Goal: Task Accomplishment & Management: Complete application form

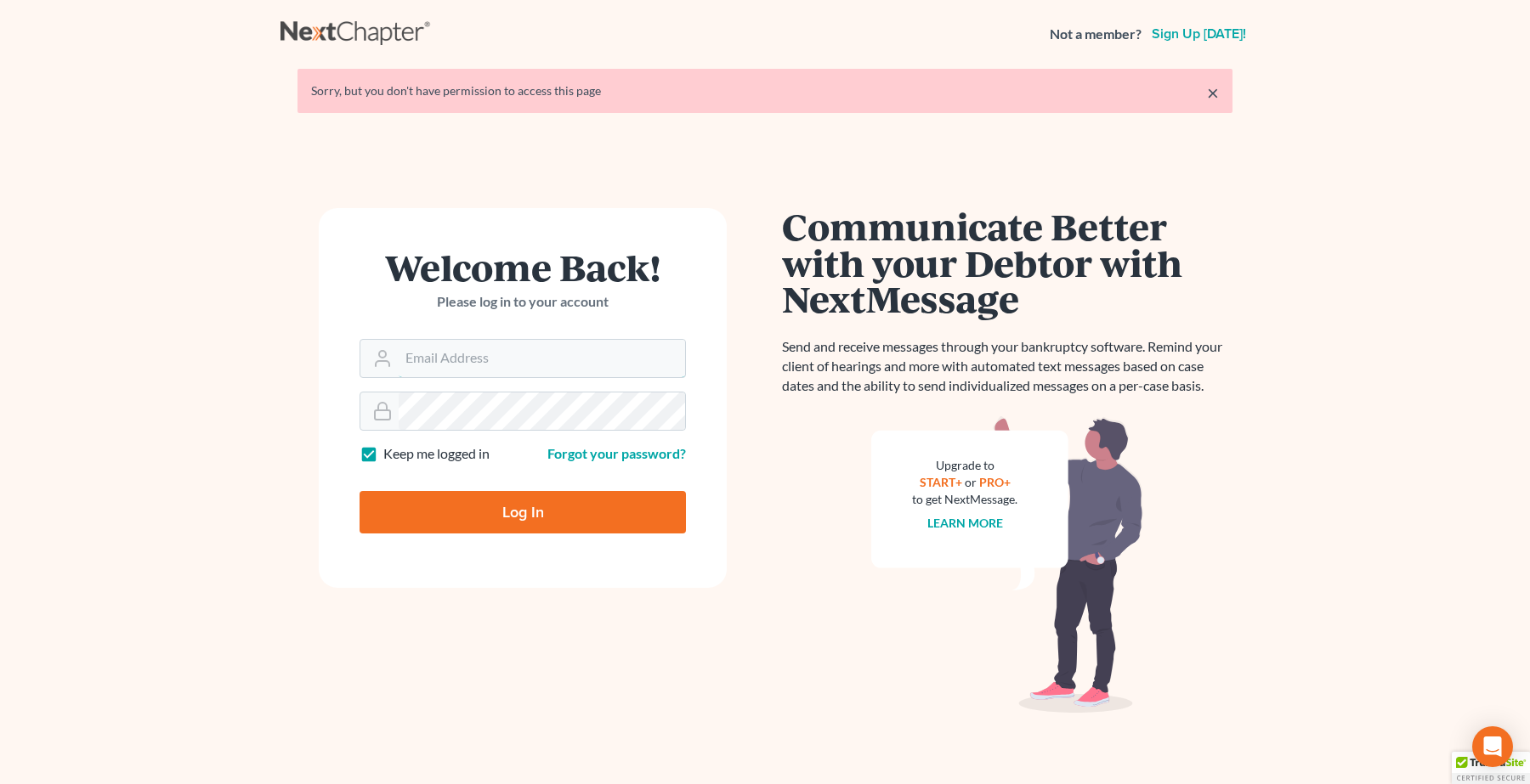
type input "[PERSON_NAME][EMAIL_ADDRESS][DOMAIN_NAME]"
click at [496, 507] on input "Log In" at bounding box center [522, 512] width 326 height 42
type input "Thinking..."
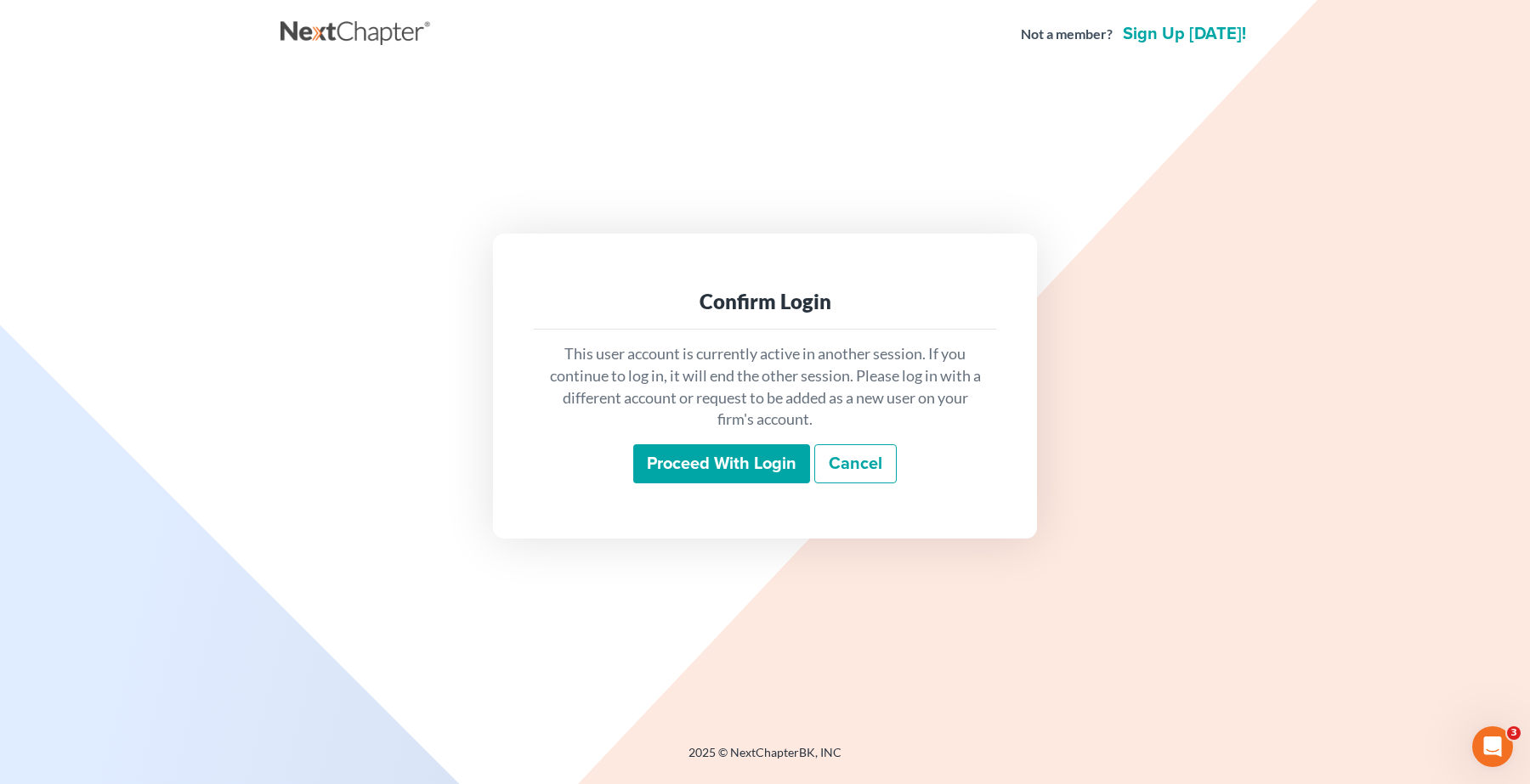
click at [711, 468] on input "Proceed with login" at bounding box center [722, 464] width 177 height 39
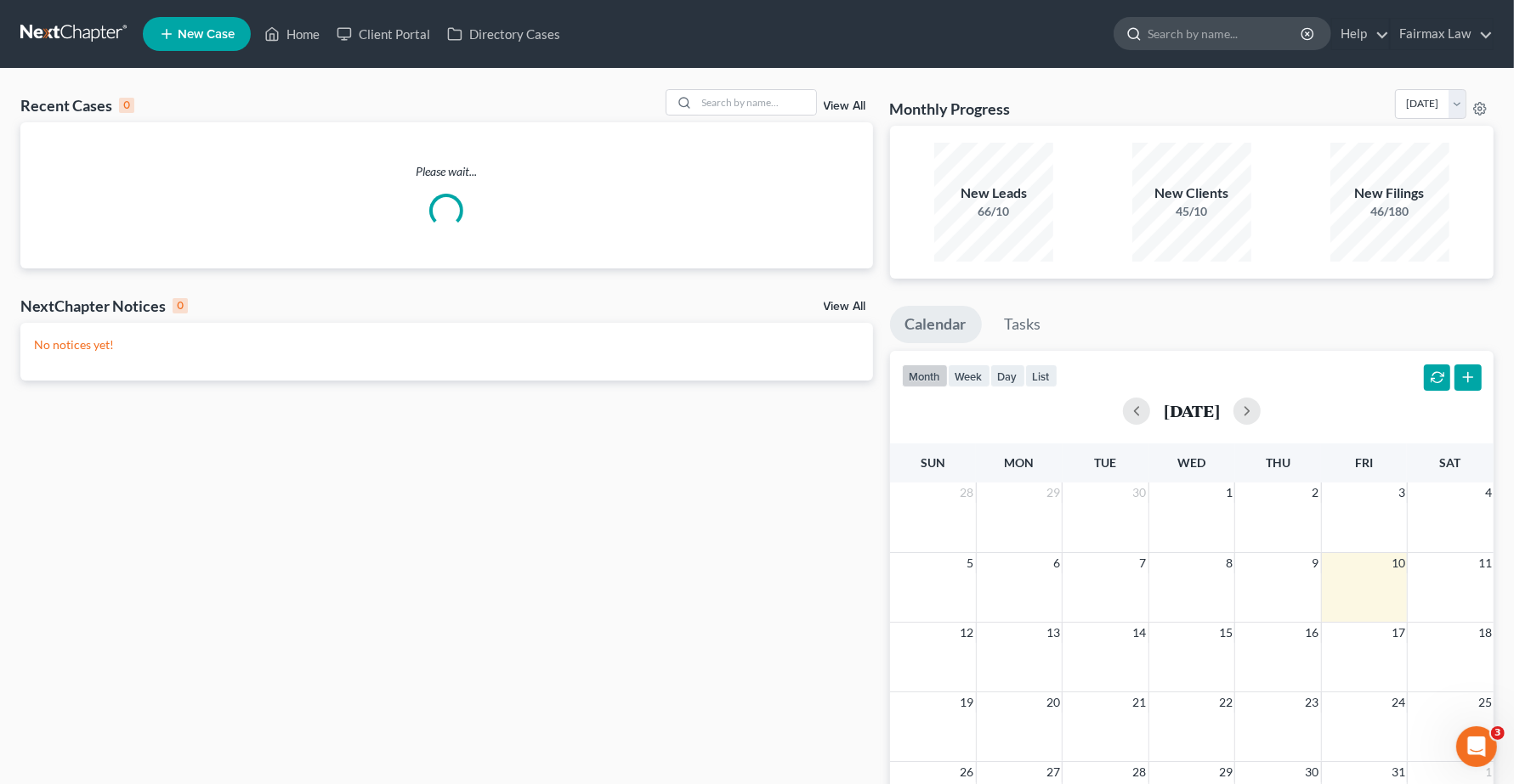
click at [1226, 31] on input "search" at bounding box center [1225, 33] width 156 height 31
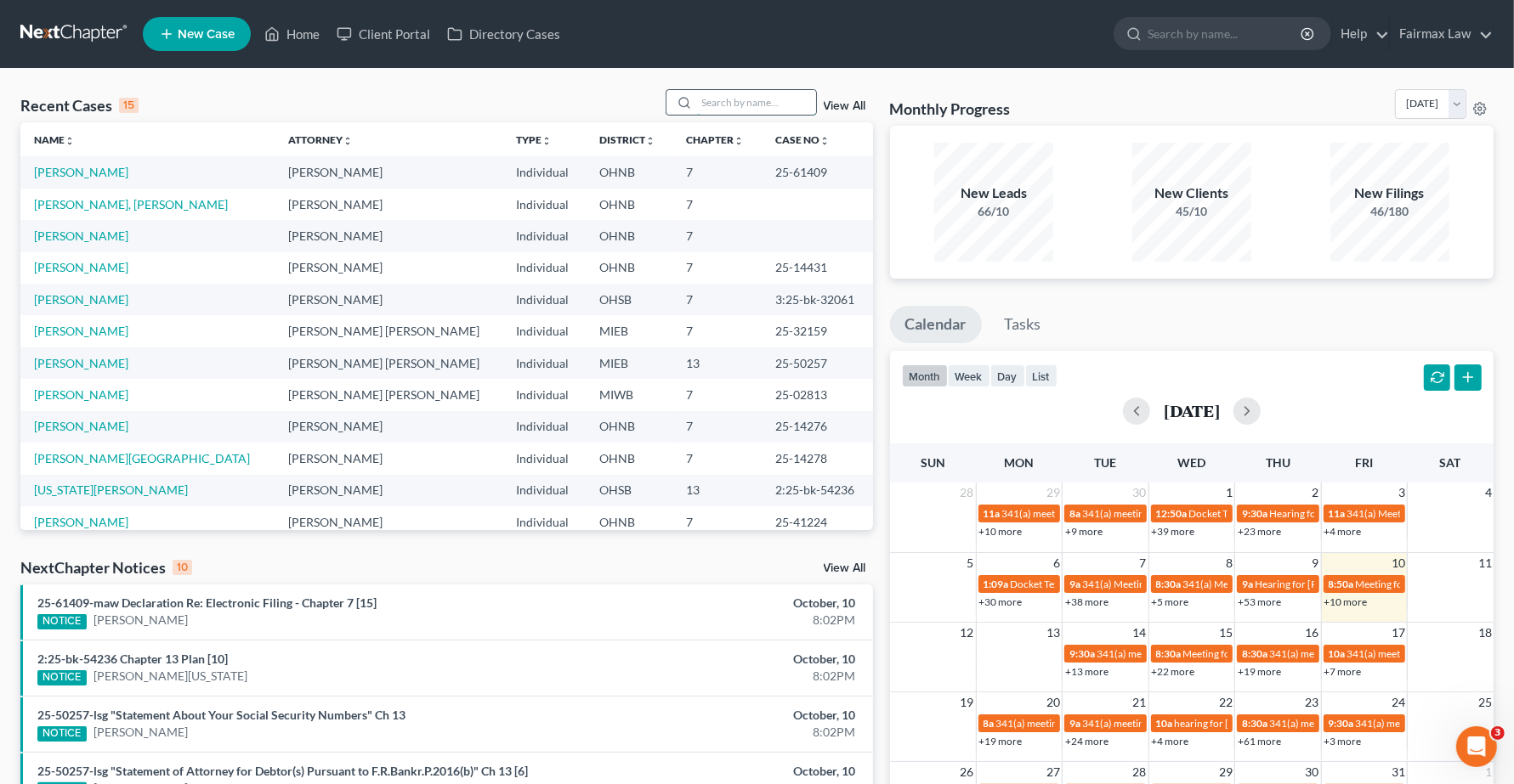
click at [718, 106] on input "search" at bounding box center [756, 103] width 119 height 24
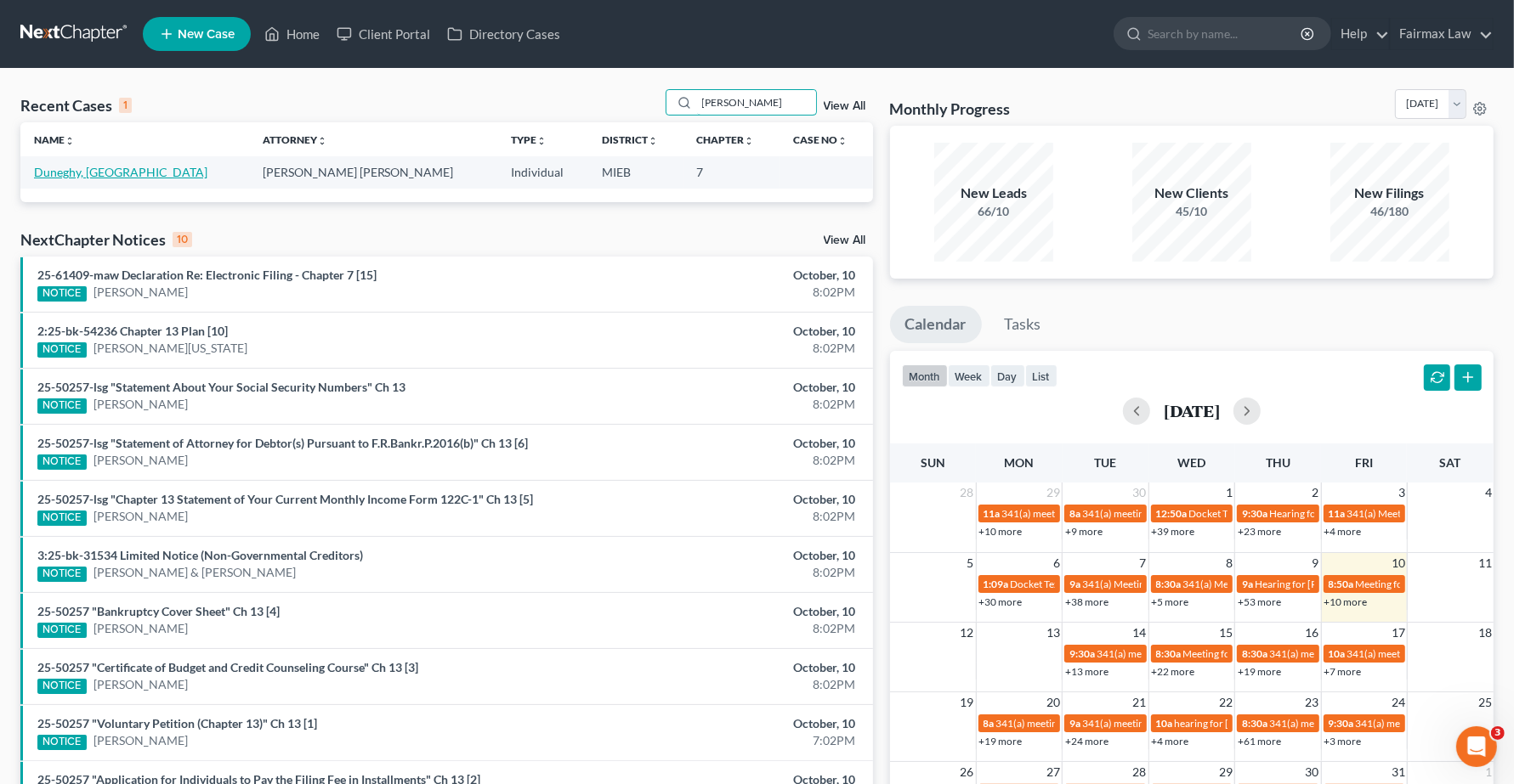
type input "jordan duneghy"
click at [79, 178] on link "Duneghy, Jordan" at bounding box center [121, 172] width 173 height 14
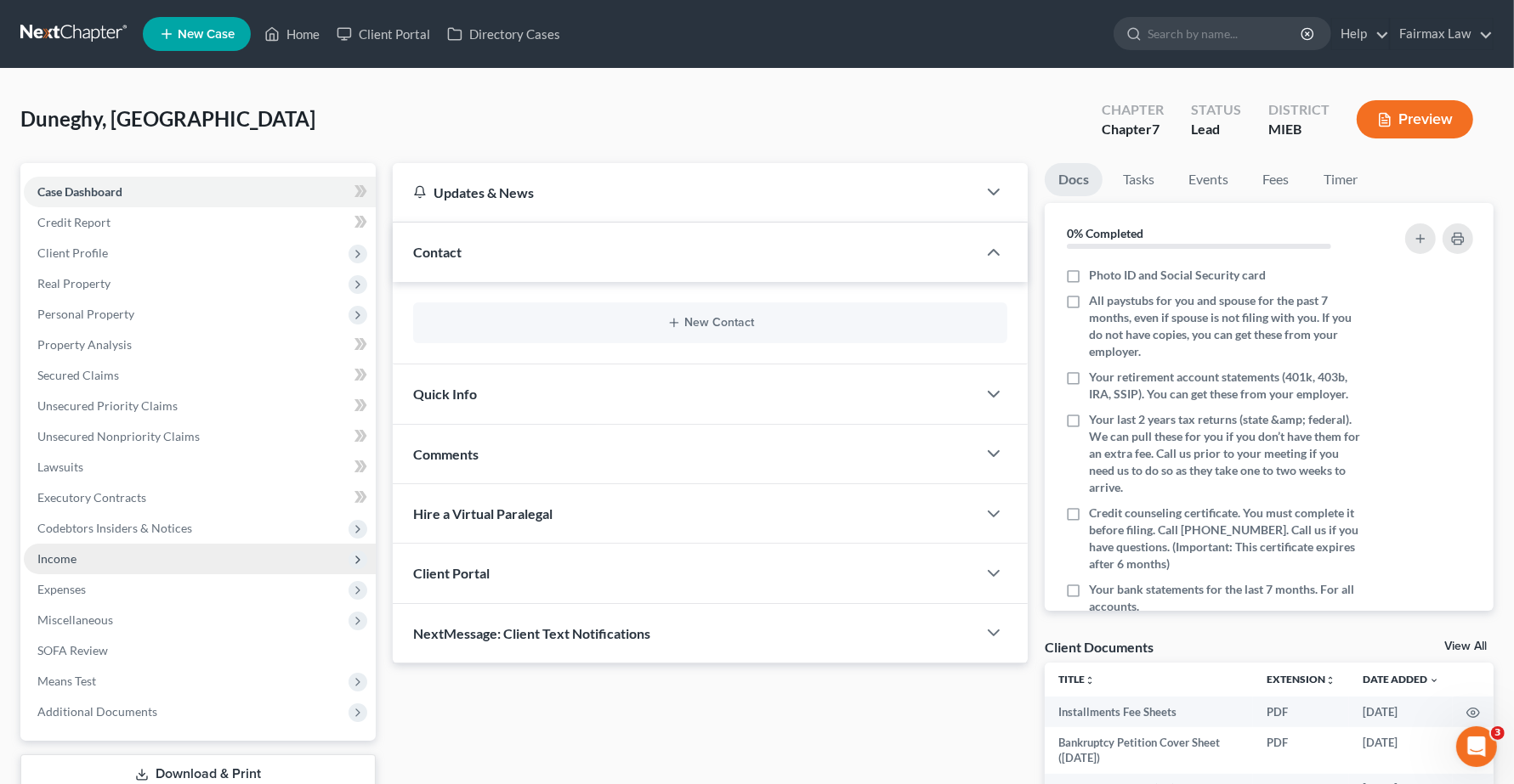
click at [85, 563] on span "Income" at bounding box center [199, 559] width 352 height 30
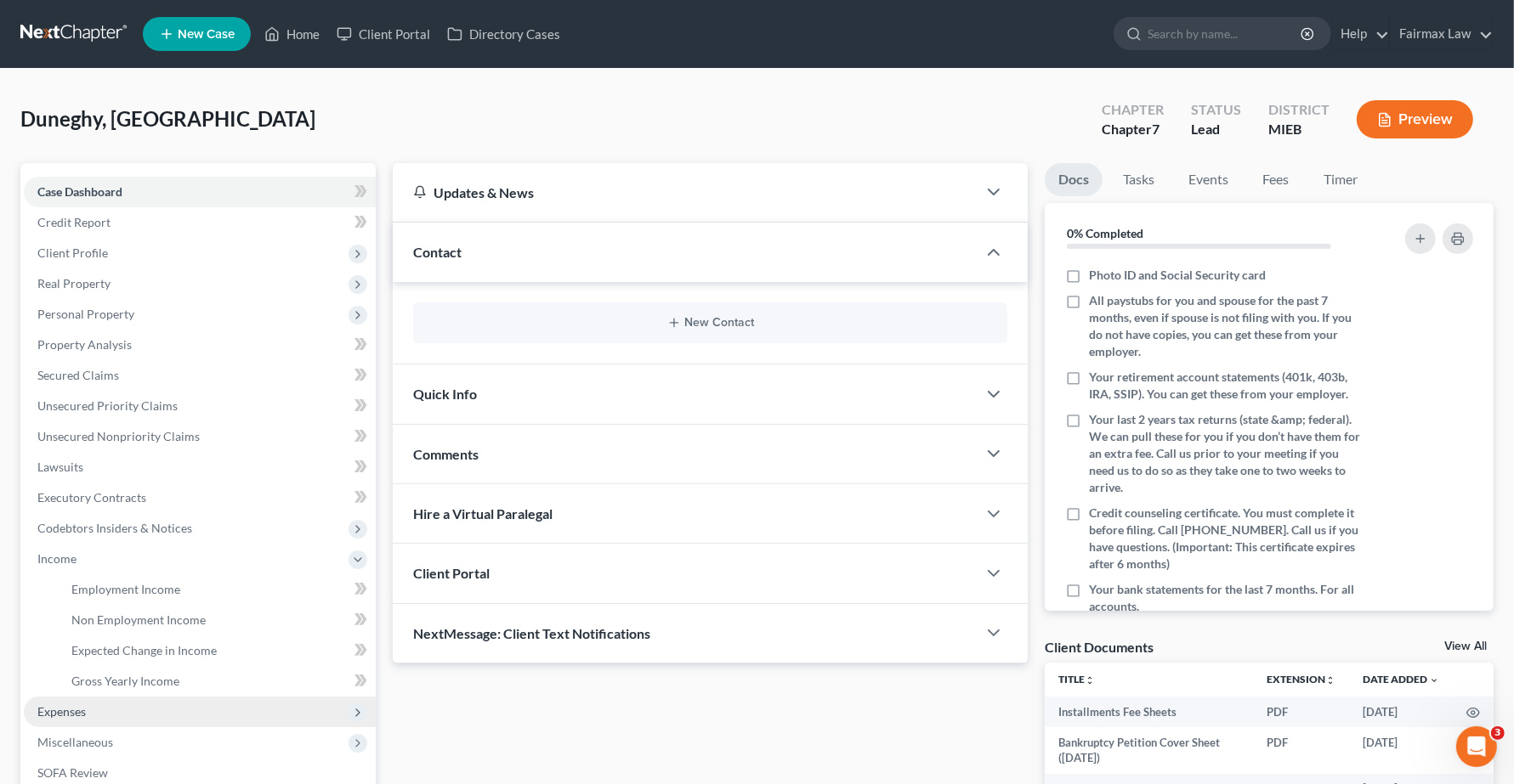
click at [58, 705] on span "Expenses" at bounding box center [61, 711] width 48 height 14
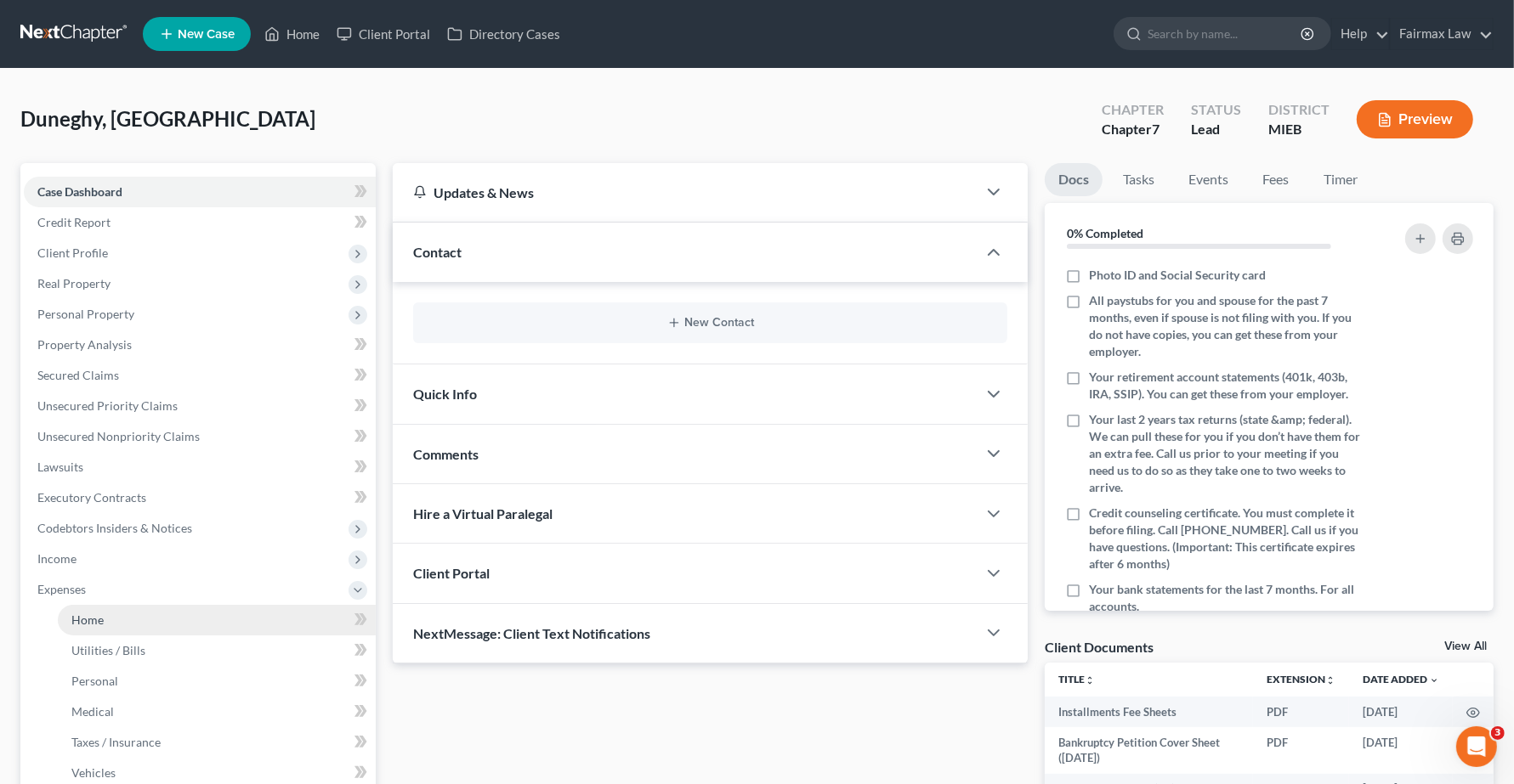
click at [95, 616] on span "Home" at bounding box center [88, 619] width 32 height 14
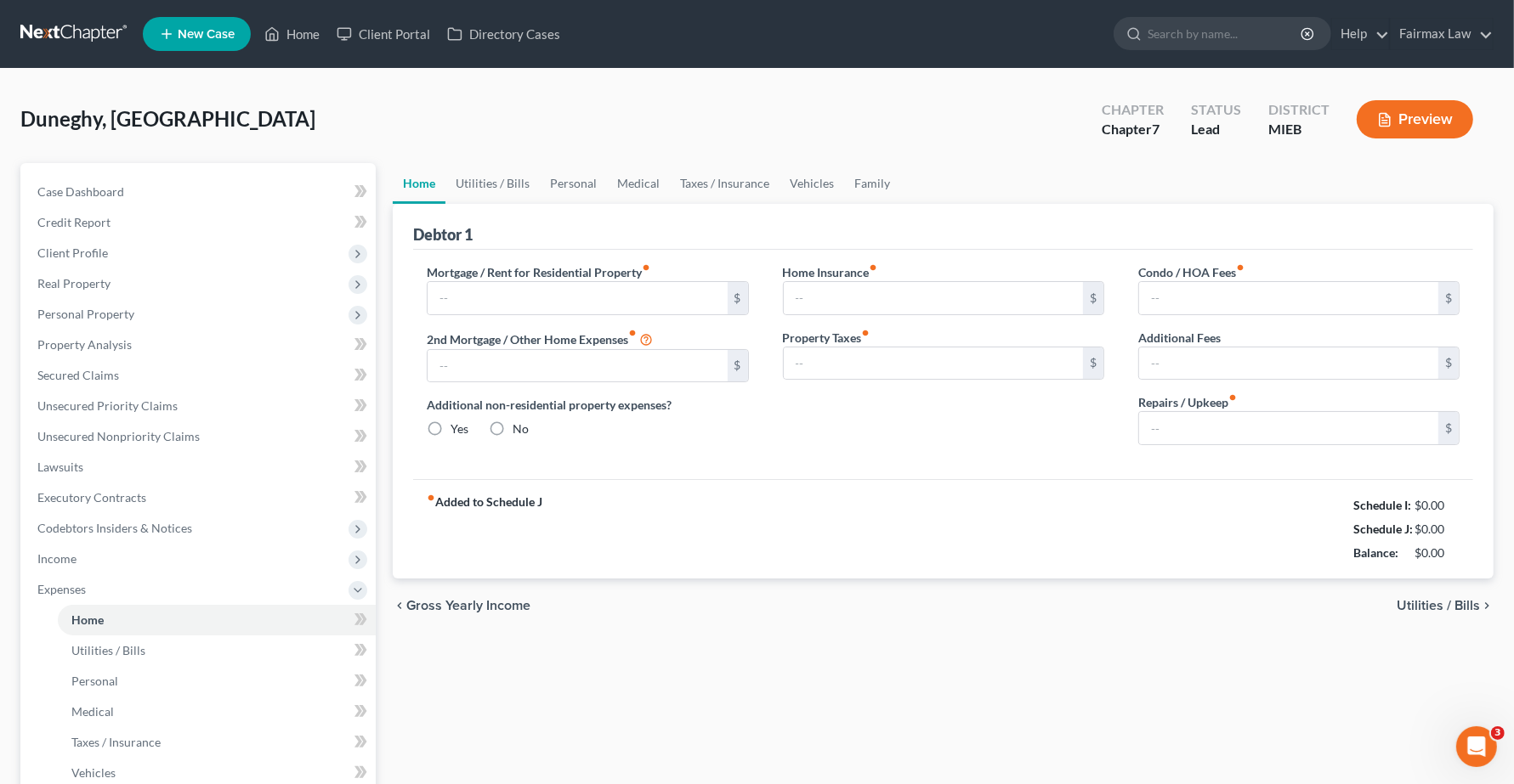
type input "1,000.00"
type input "0.00"
radio input "true"
type input "18.00"
type input "0.00"
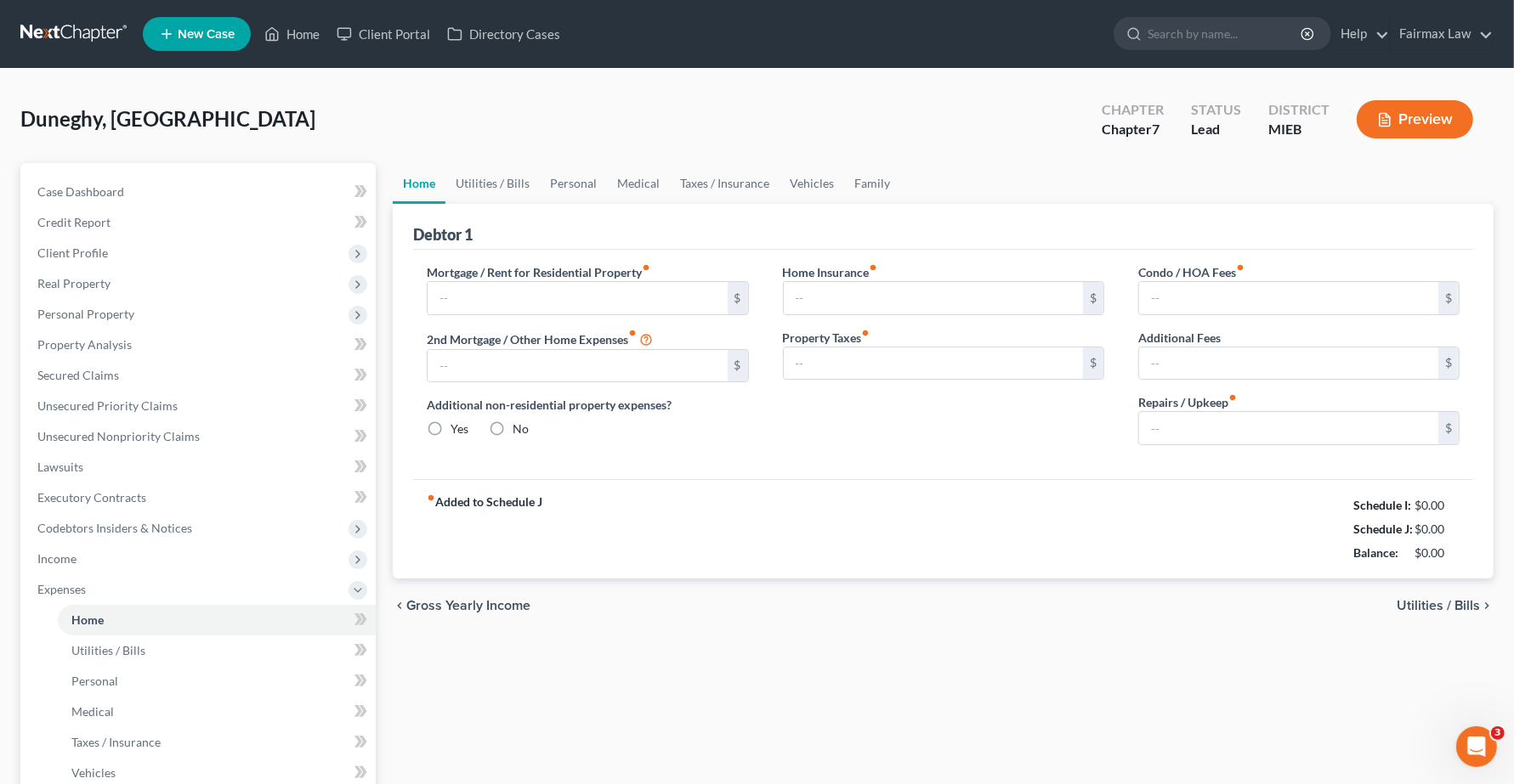
type input "0.00"
type input "50.00"
click at [1440, 599] on span "Utilities / Bills" at bounding box center [1439, 606] width 83 height 13
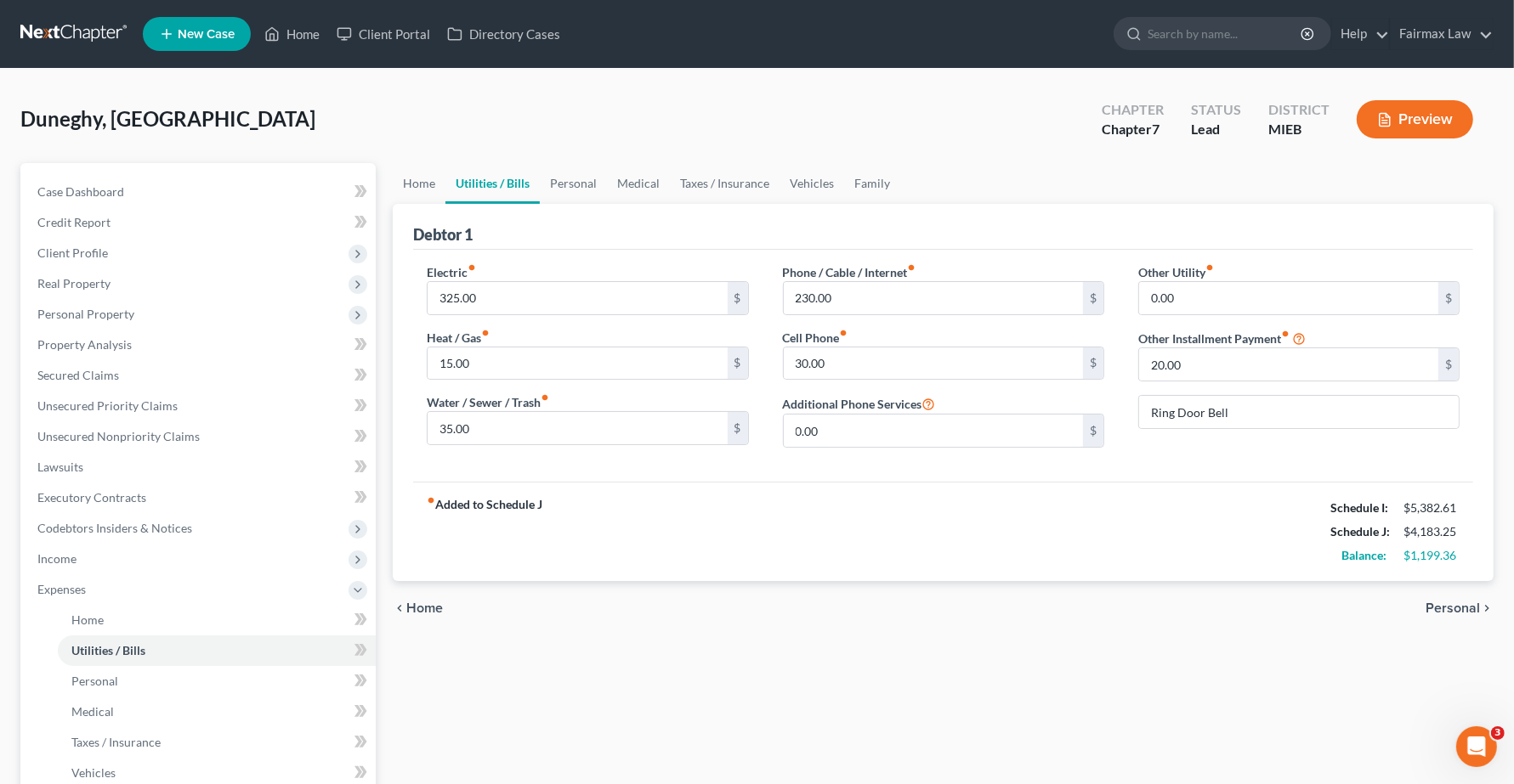
click at [1448, 609] on span "Personal" at bounding box center [1453, 608] width 55 height 13
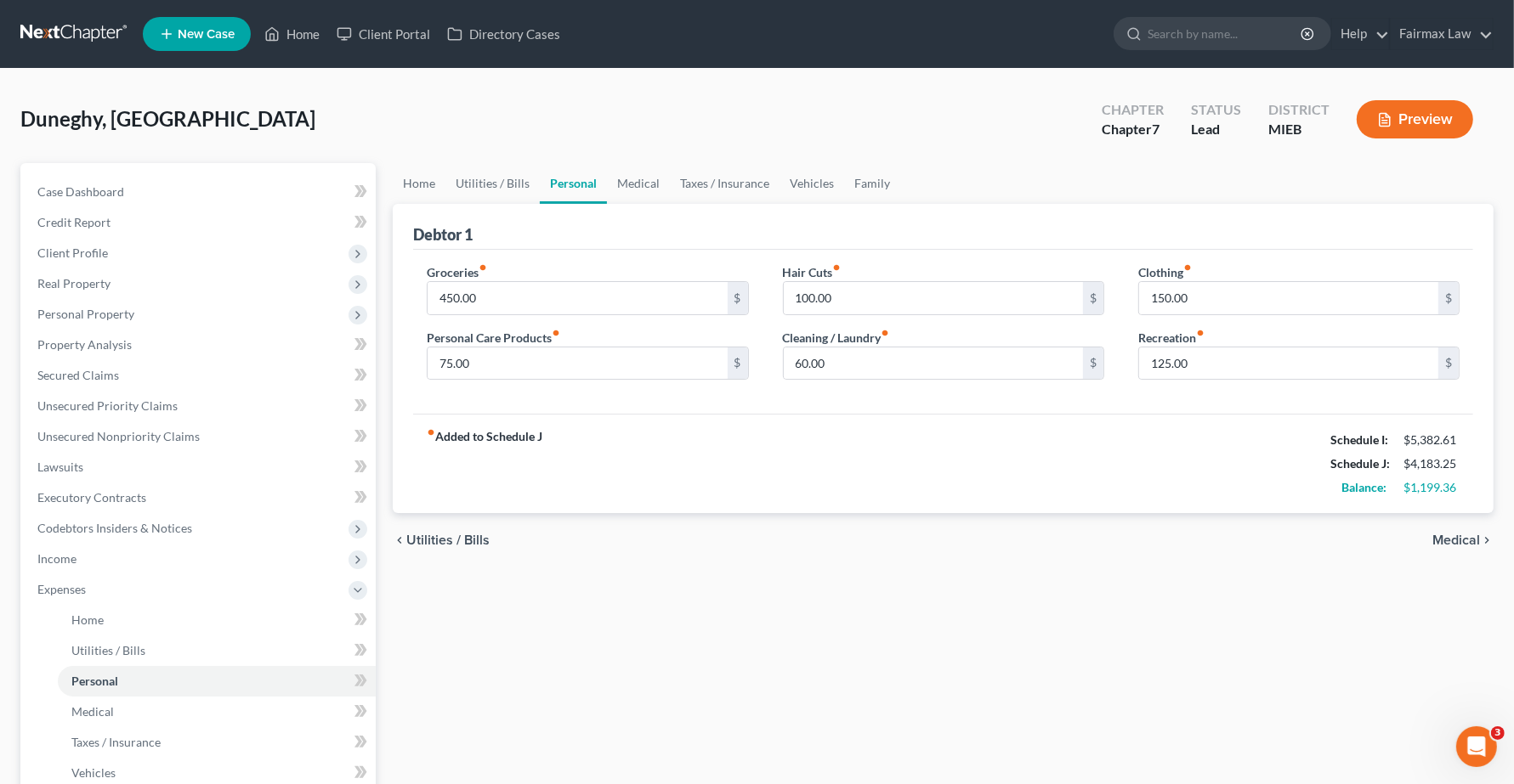
click at [1456, 545] on span "Medical" at bounding box center [1456, 540] width 48 height 13
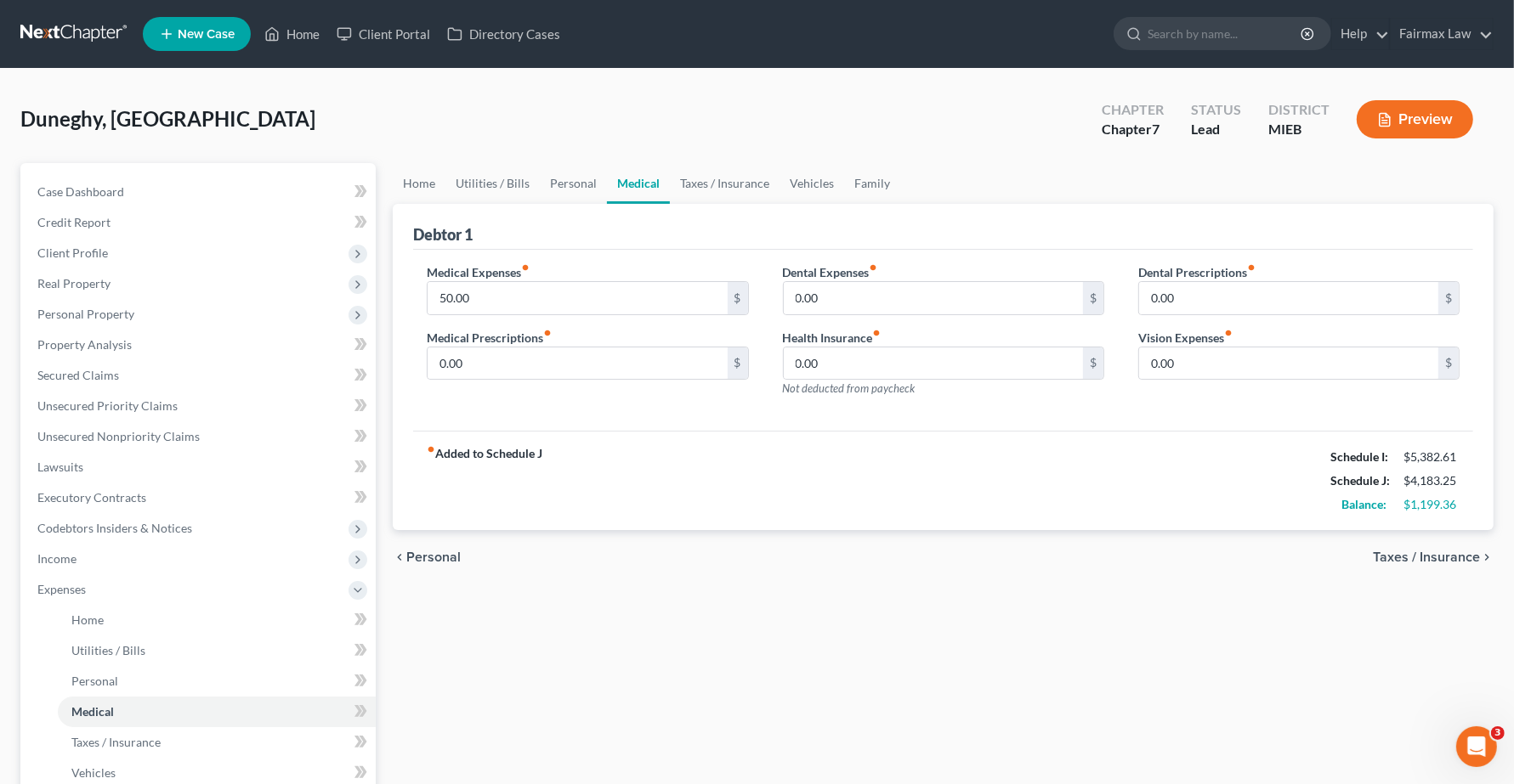
click at [1452, 555] on span "Taxes / Insurance" at bounding box center [1426, 557] width 107 height 13
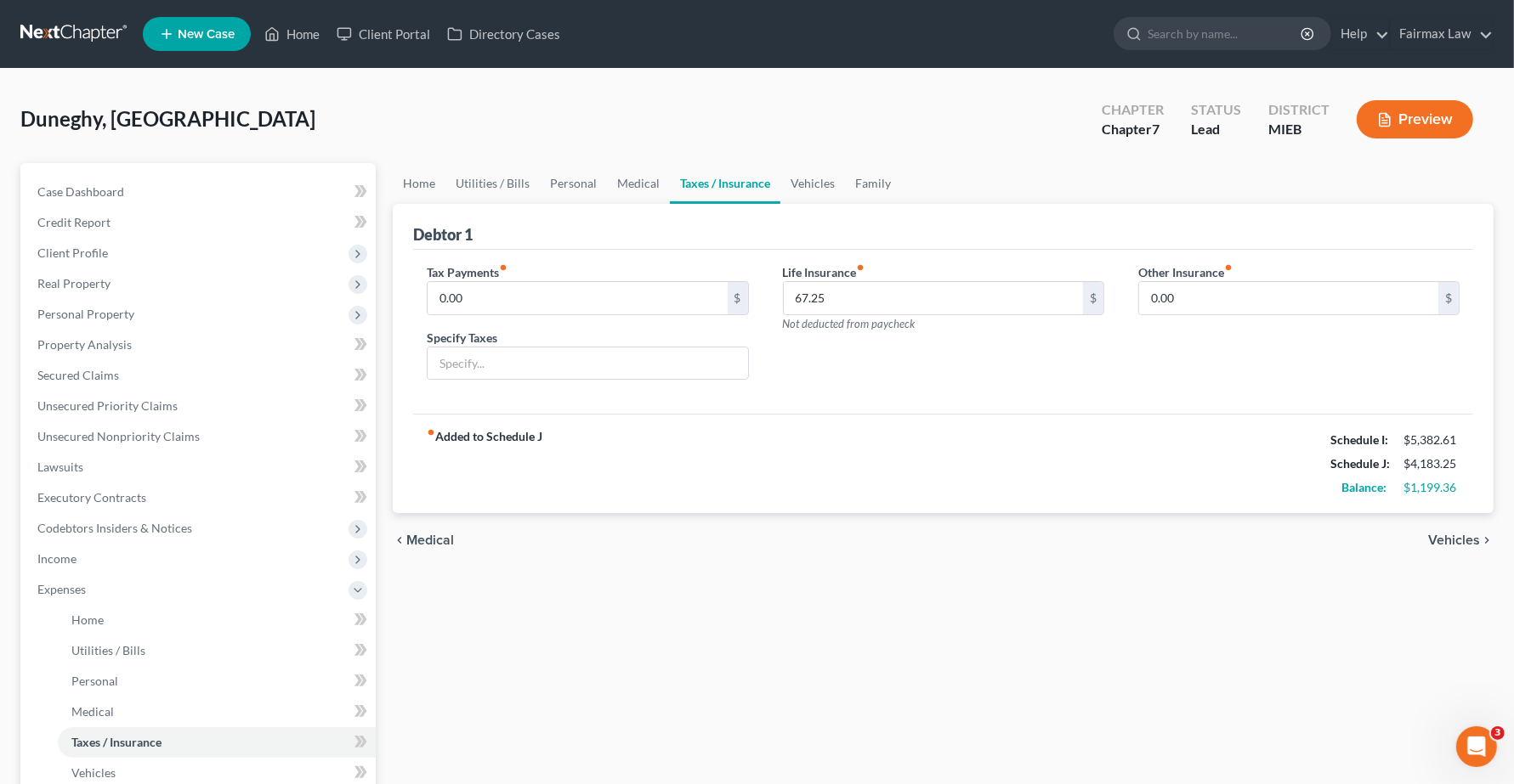
click at [1451, 541] on span "Vehicles" at bounding box center [1454, 540] width 52 height 13
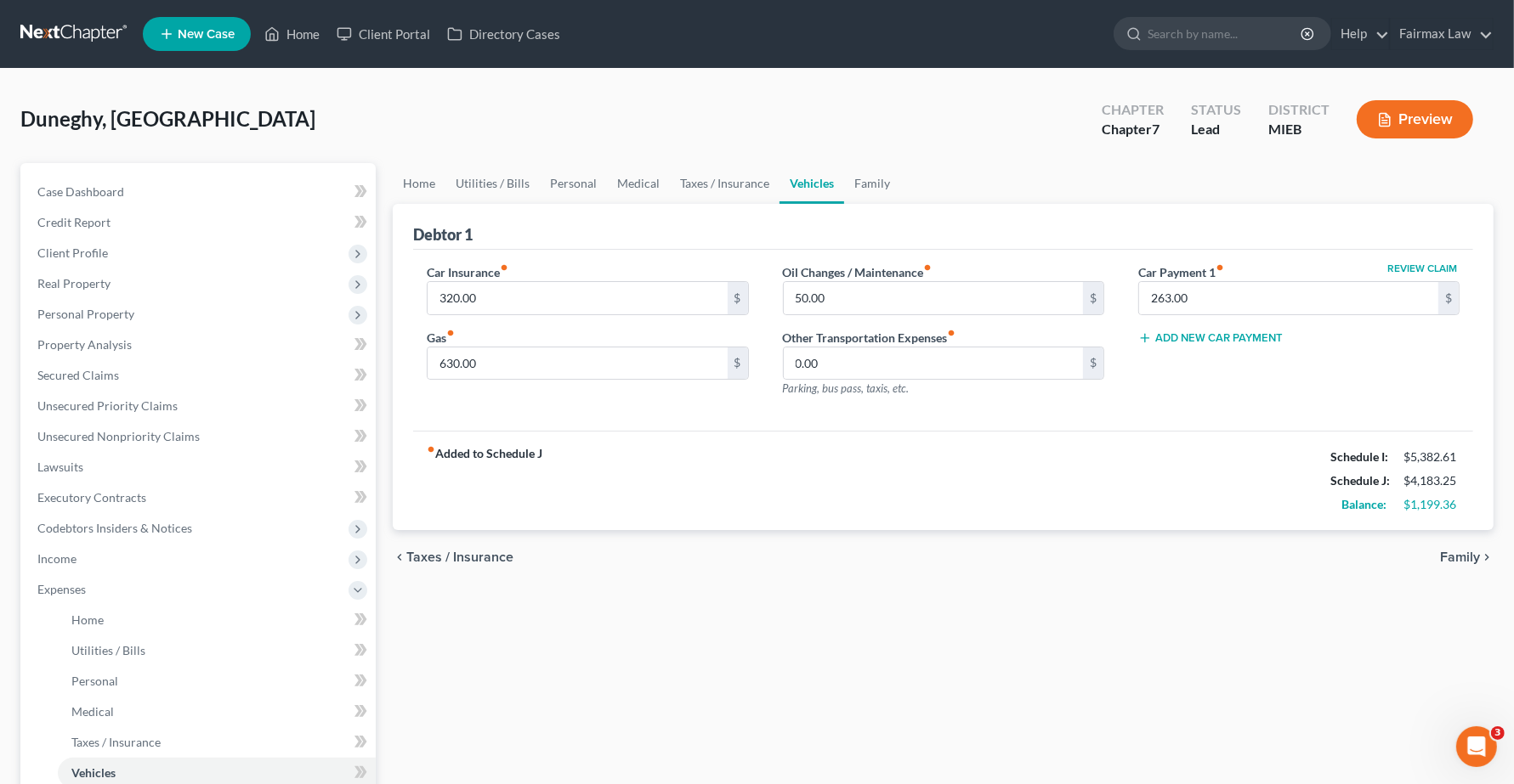
click at [1451, 550] on span "Family" at bounding box center [1460, 557] width 40 height 13
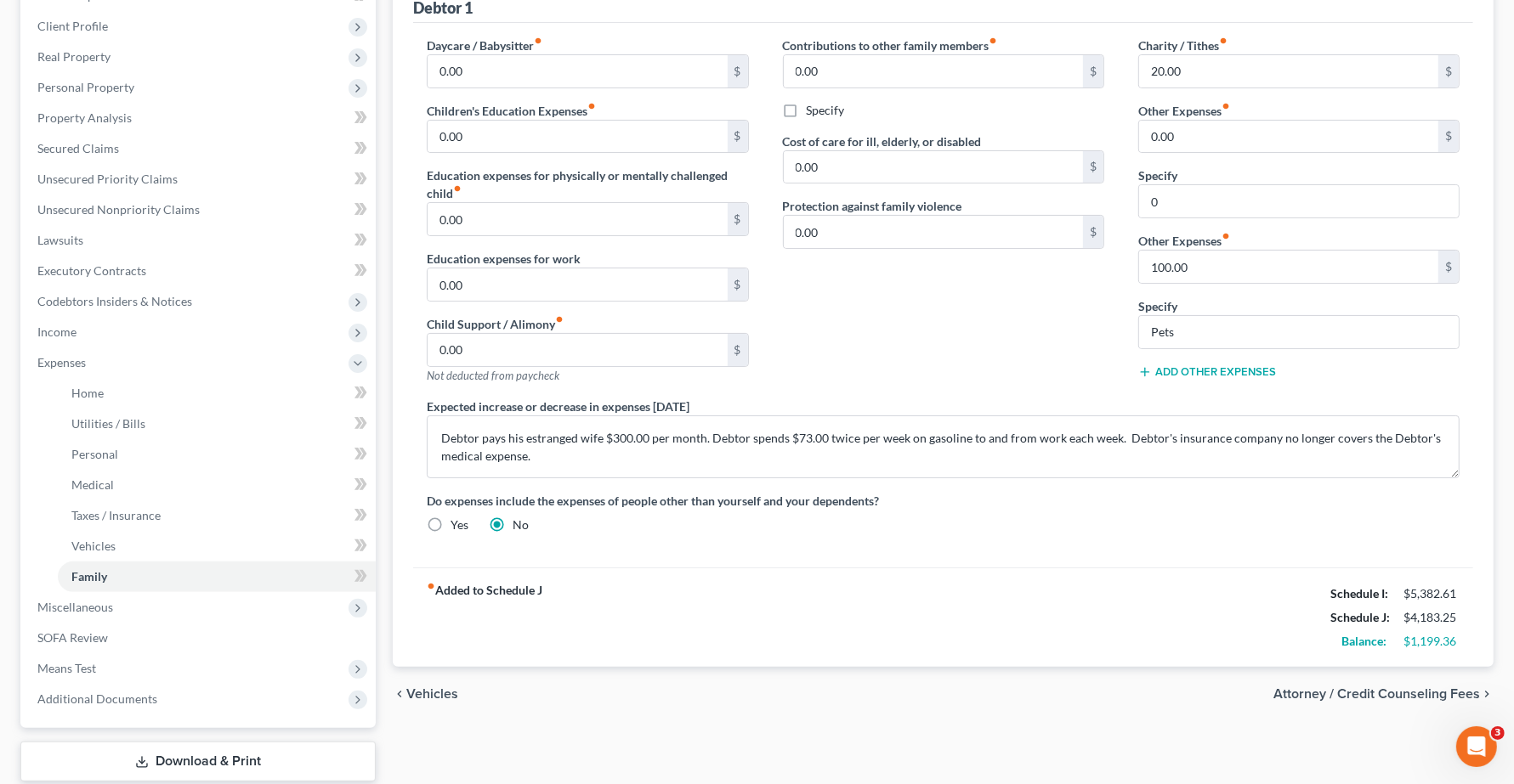
scroll to position [13, 0]
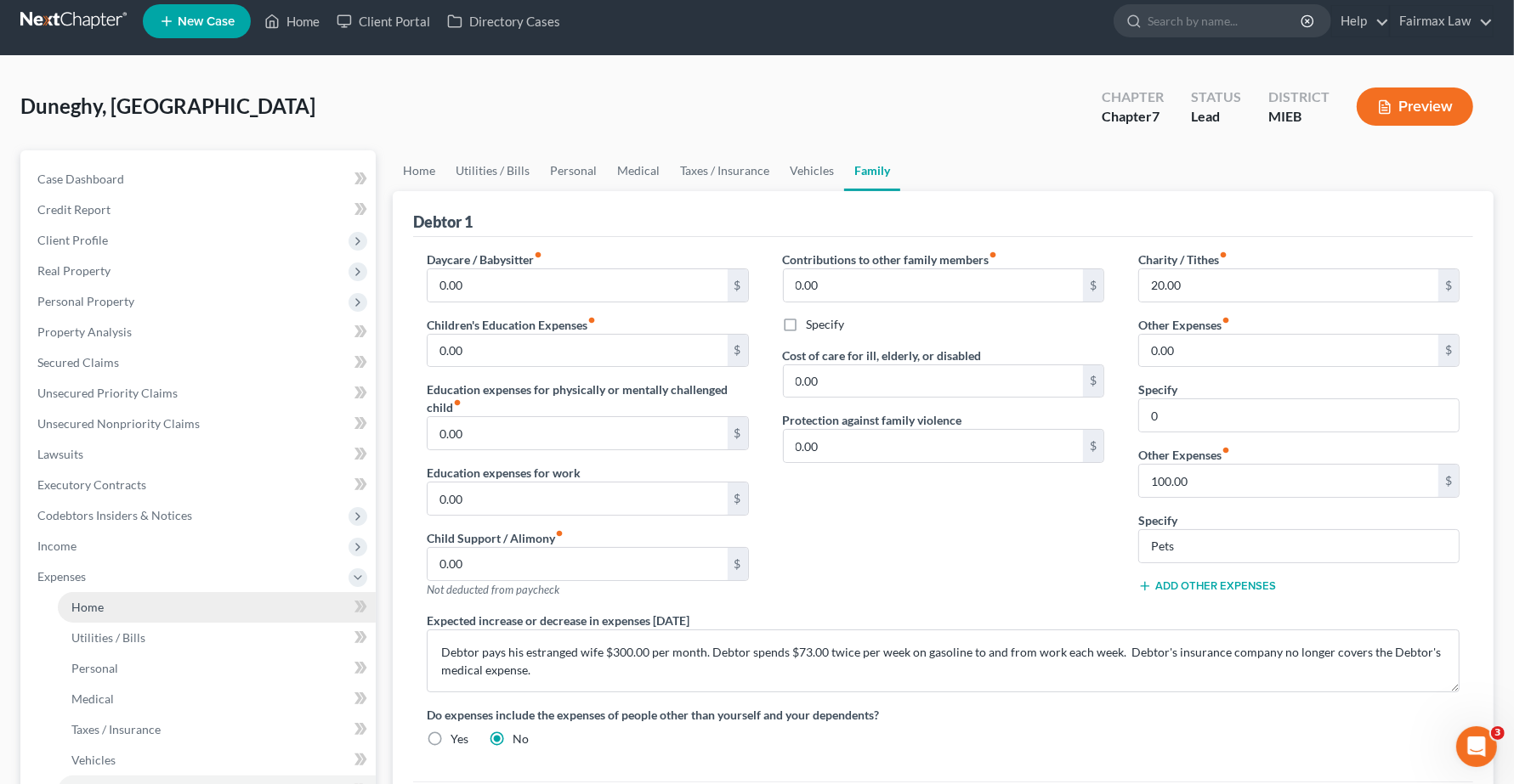
click at [91, 610] on span "Home" at bounding box center [88, 607] width 32 height 14
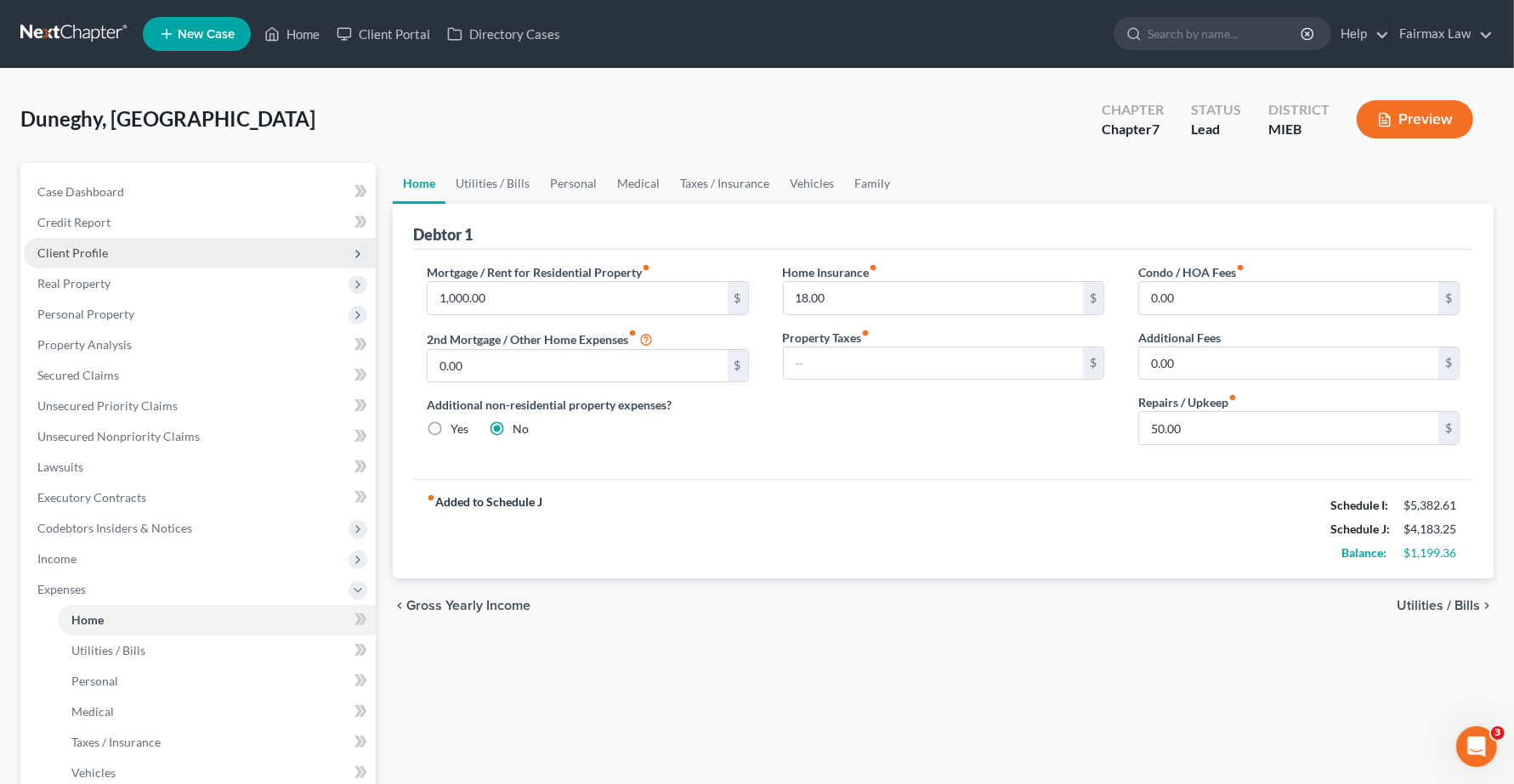
click at [82, 251] on span "Client Profile" at bounding box center [73, 253] width 71 height 14
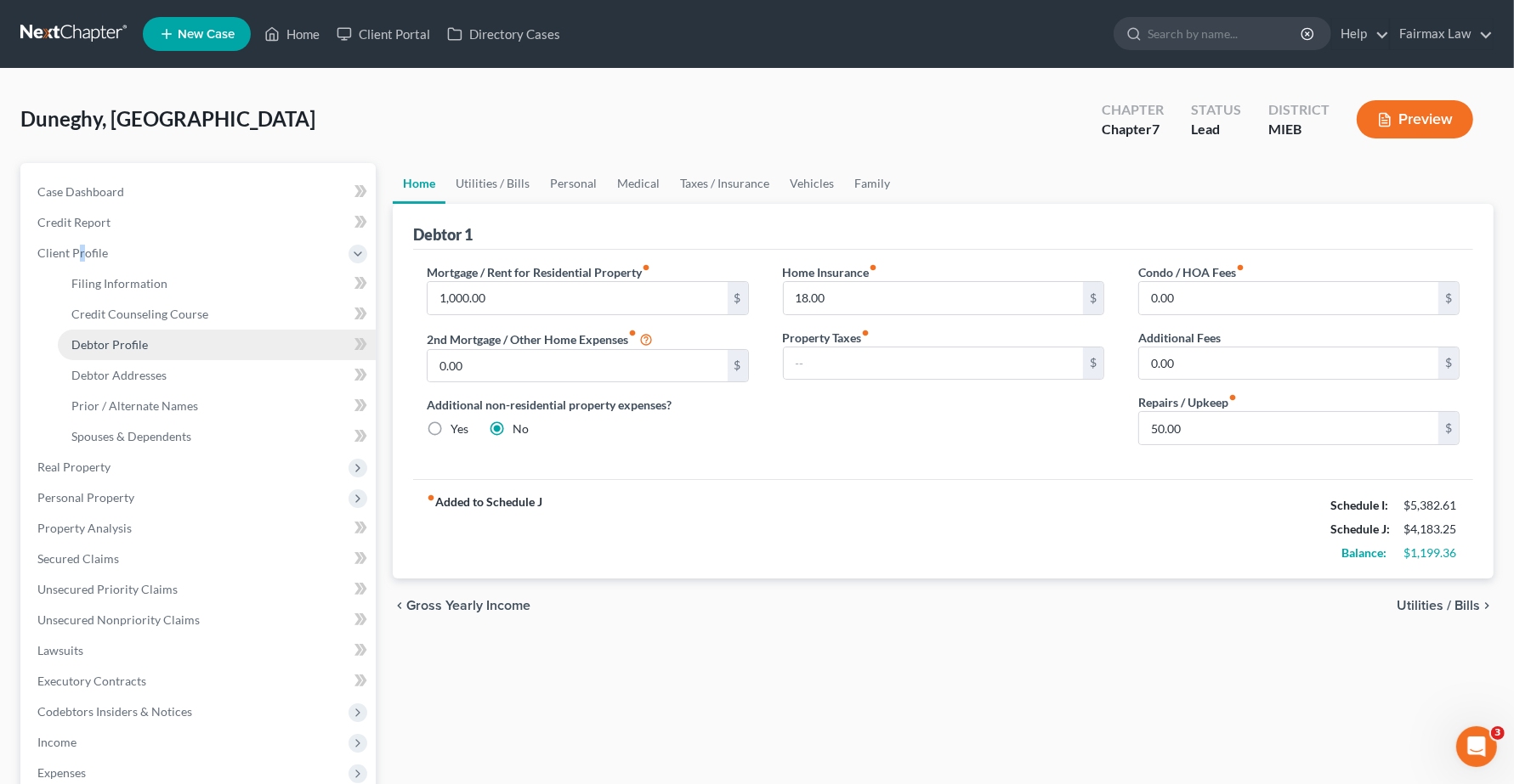
click at [107, 353] on link "Debtor Profile" at bounding box center [216, 345] width 318 height 30
select select "2"
select select "0"
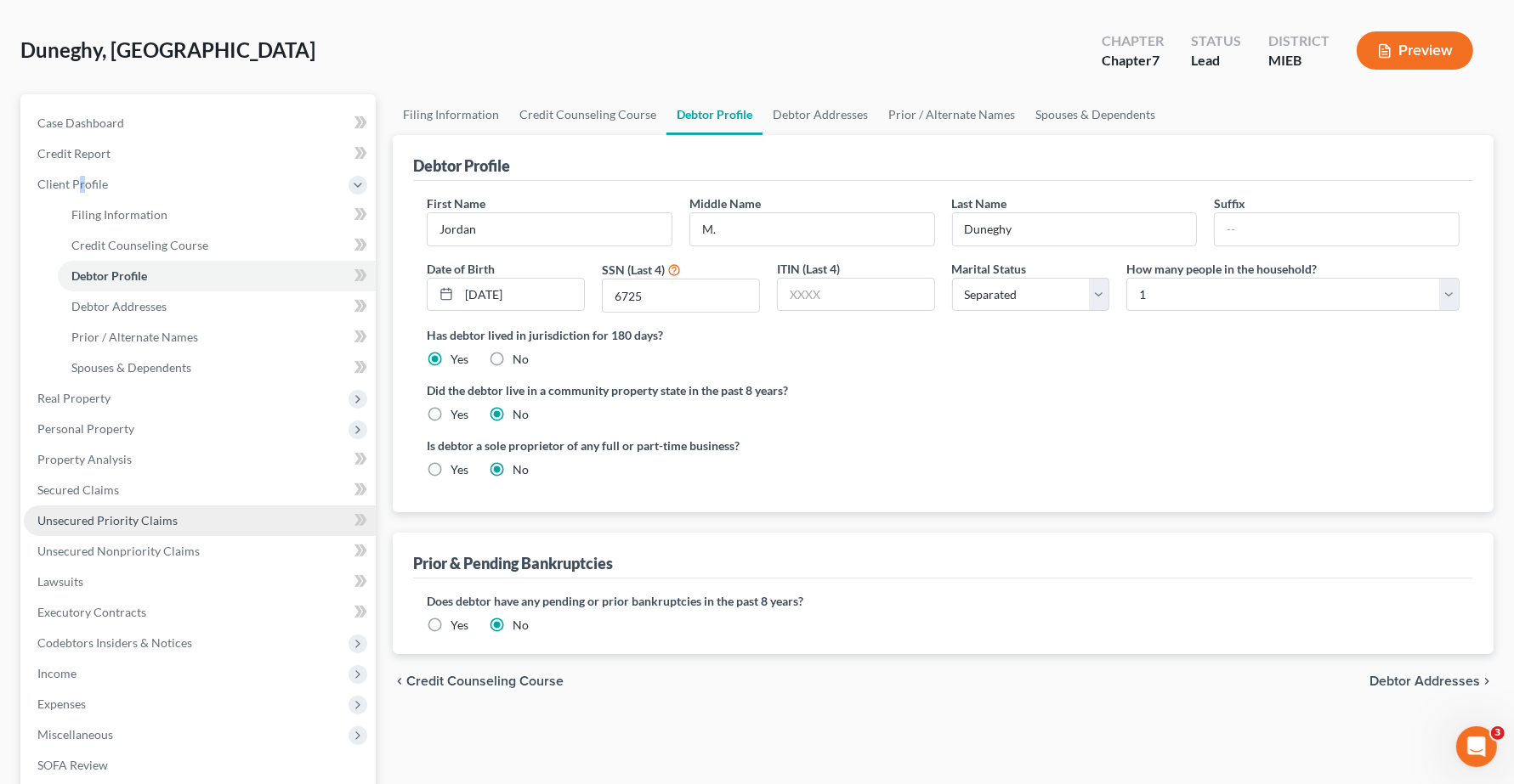
scroll to position [106, 0]
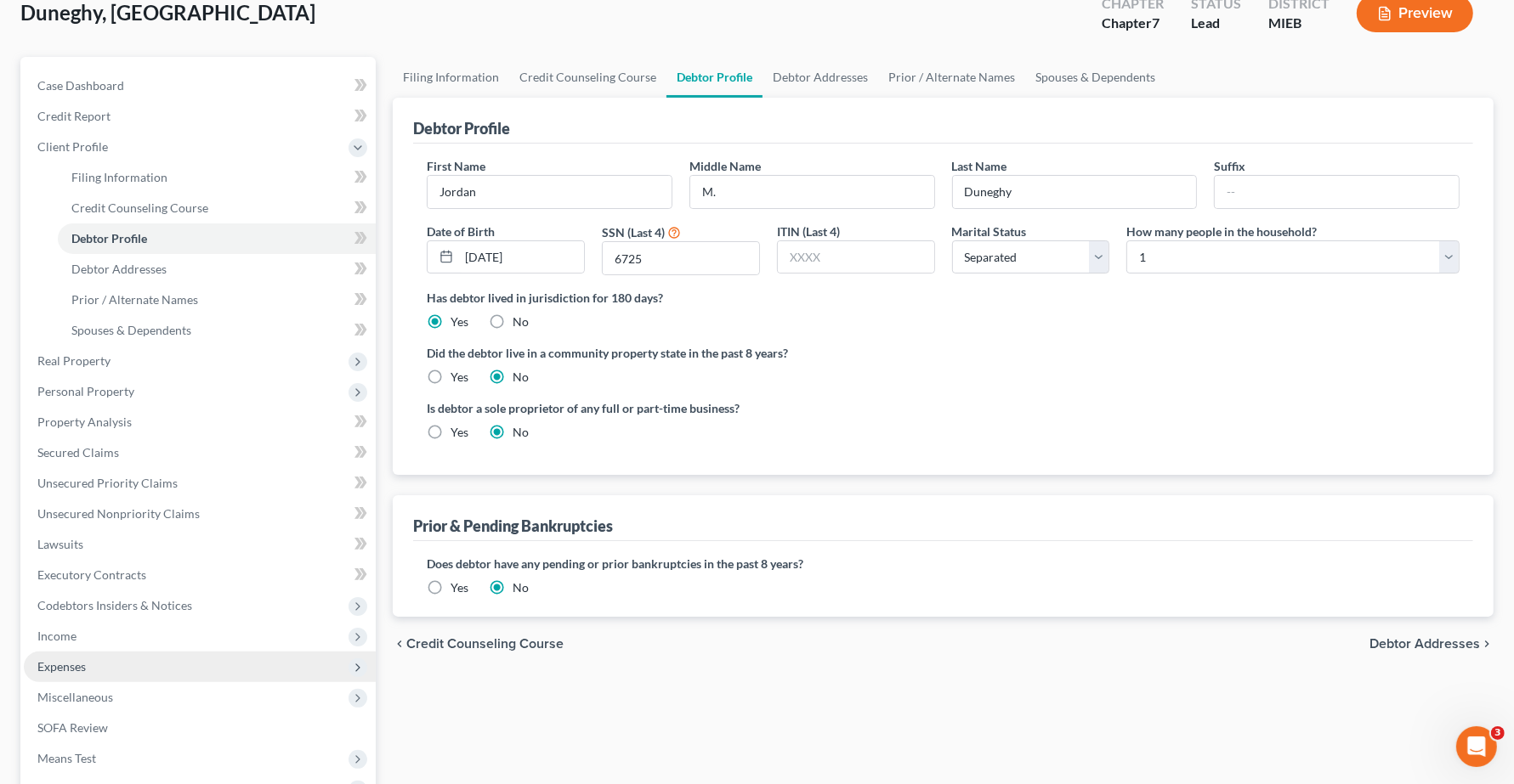
click at [78, 656] on span "Expenses" at bounding box center [199, 667] width 352 height 30
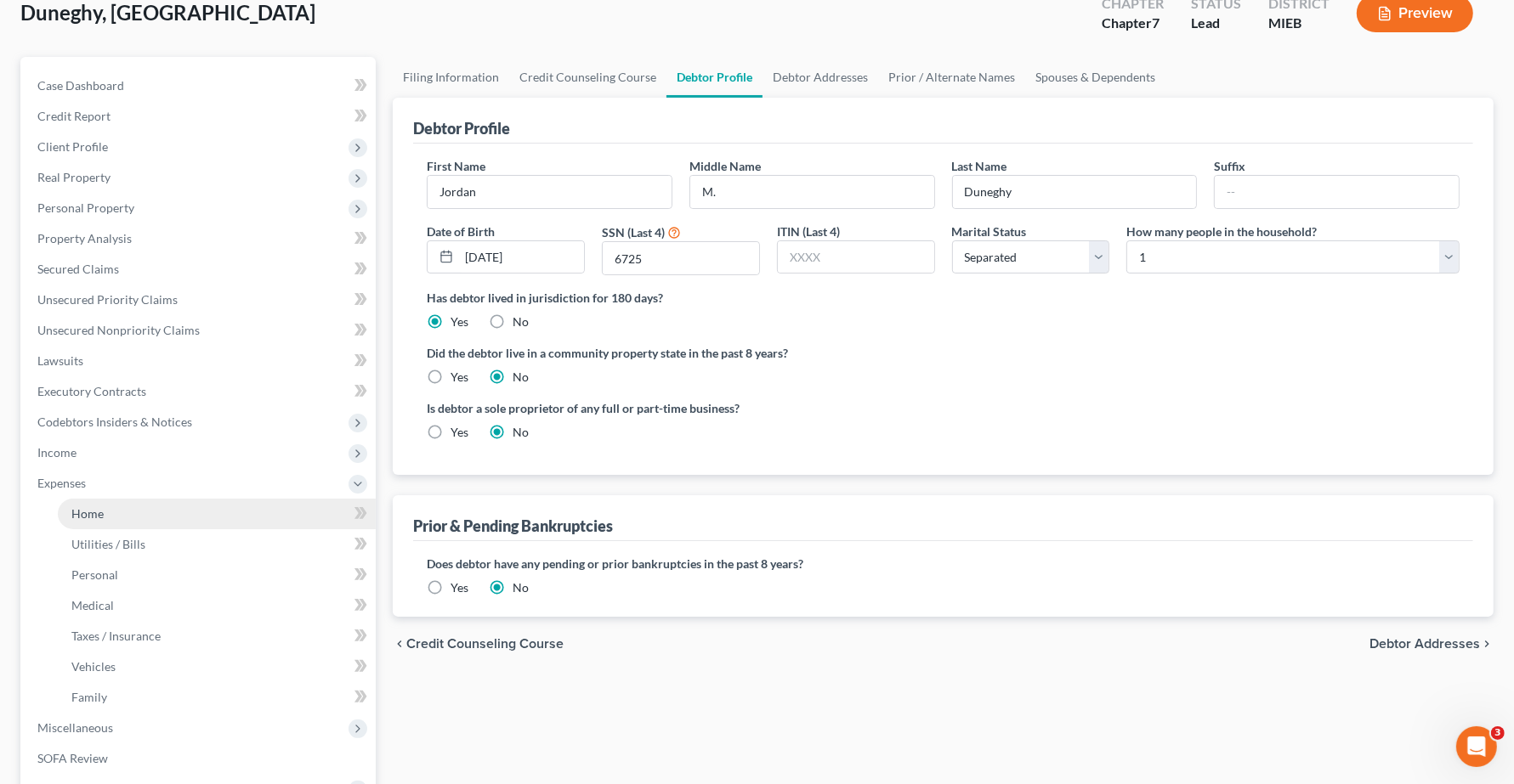
click at [70, 508] on link "Home" at bounding box center [216, 514] width 318 height 30
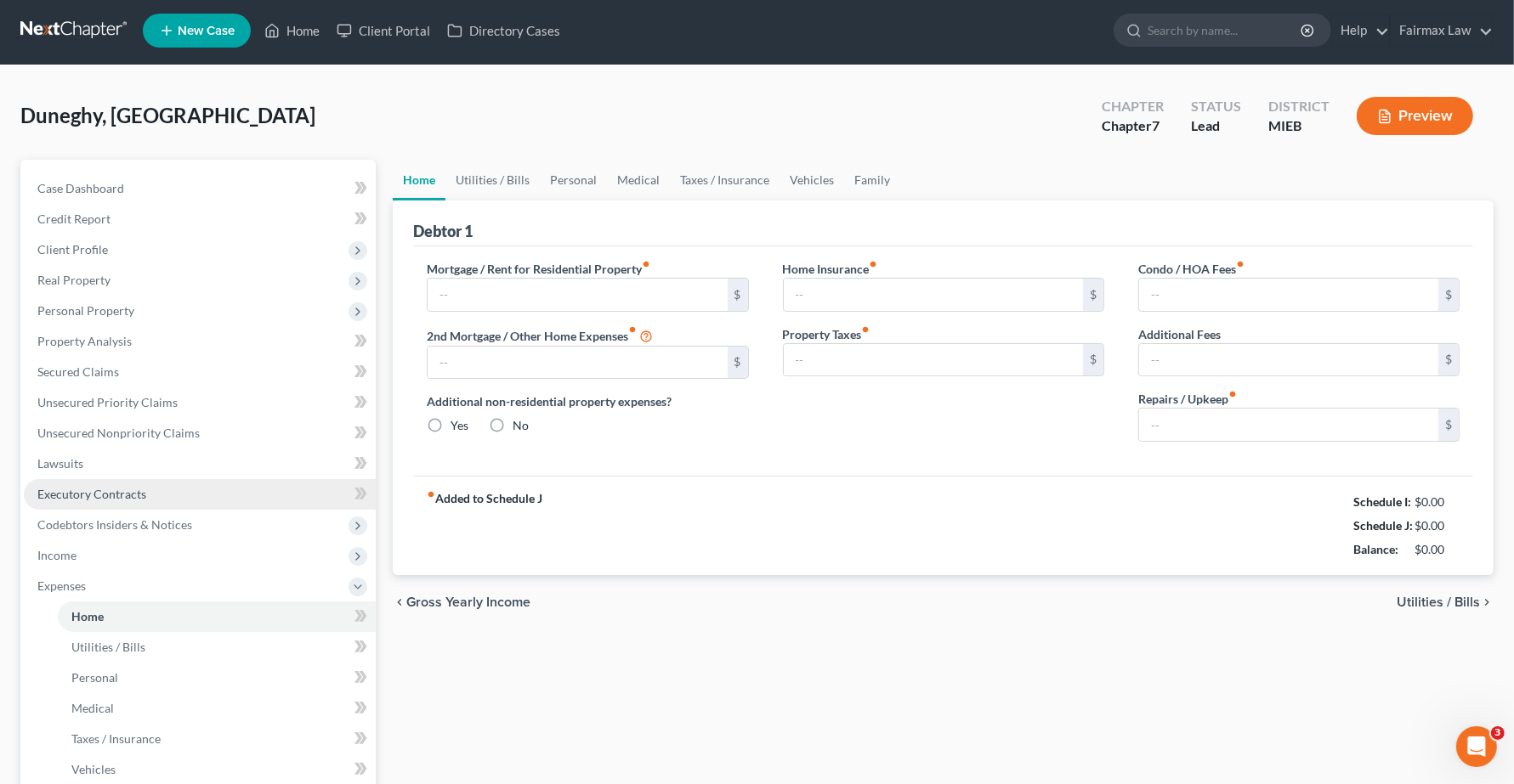
type input "1,000.00"
type input "0.00"
radio input "true"
type input "18.00"
type input "0.00"
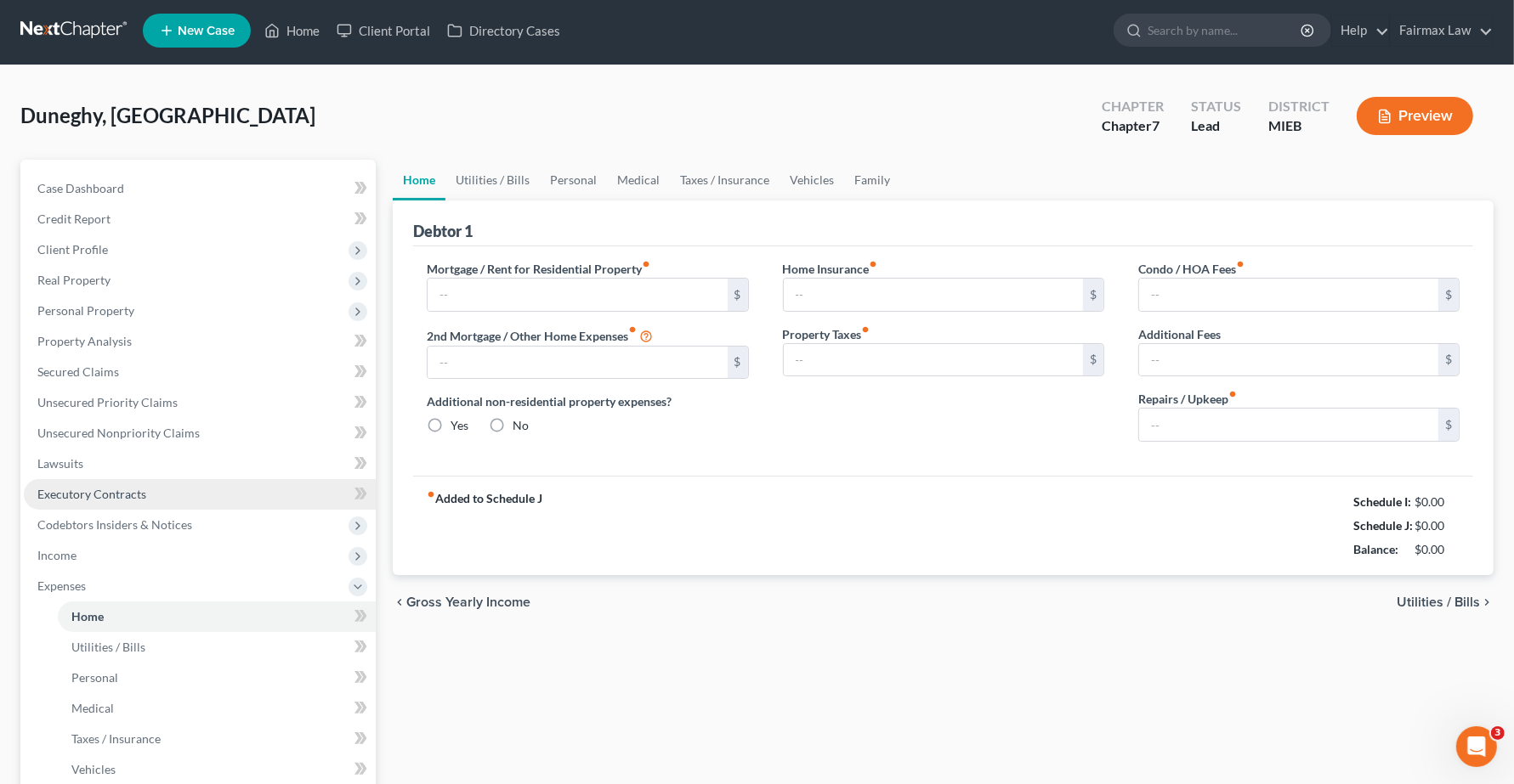
type input "0.00"
type input "50.00"
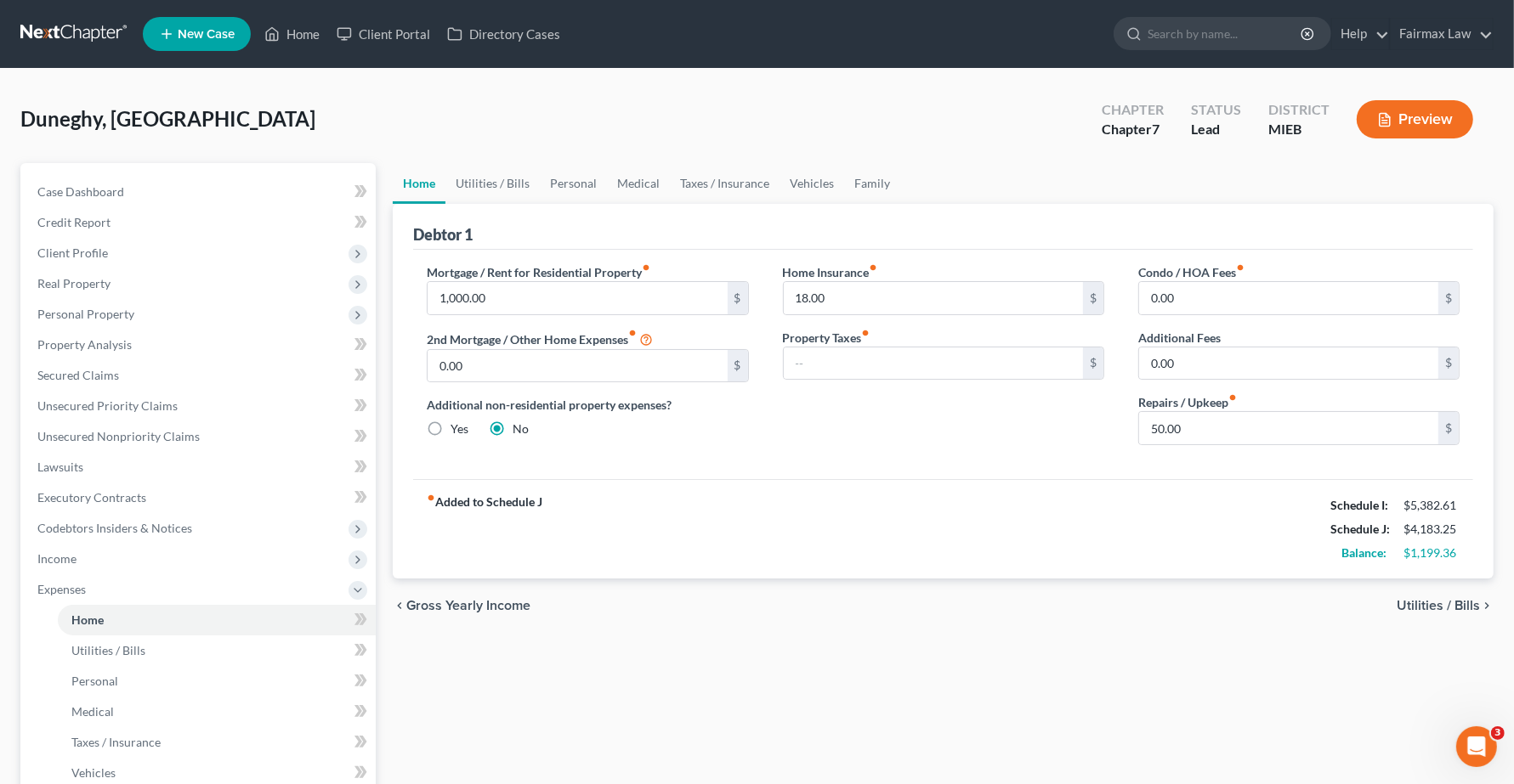
click at [1454, 599] on span "Utilities / Bills" at bounding box center [1439, 606] width 83 height 13
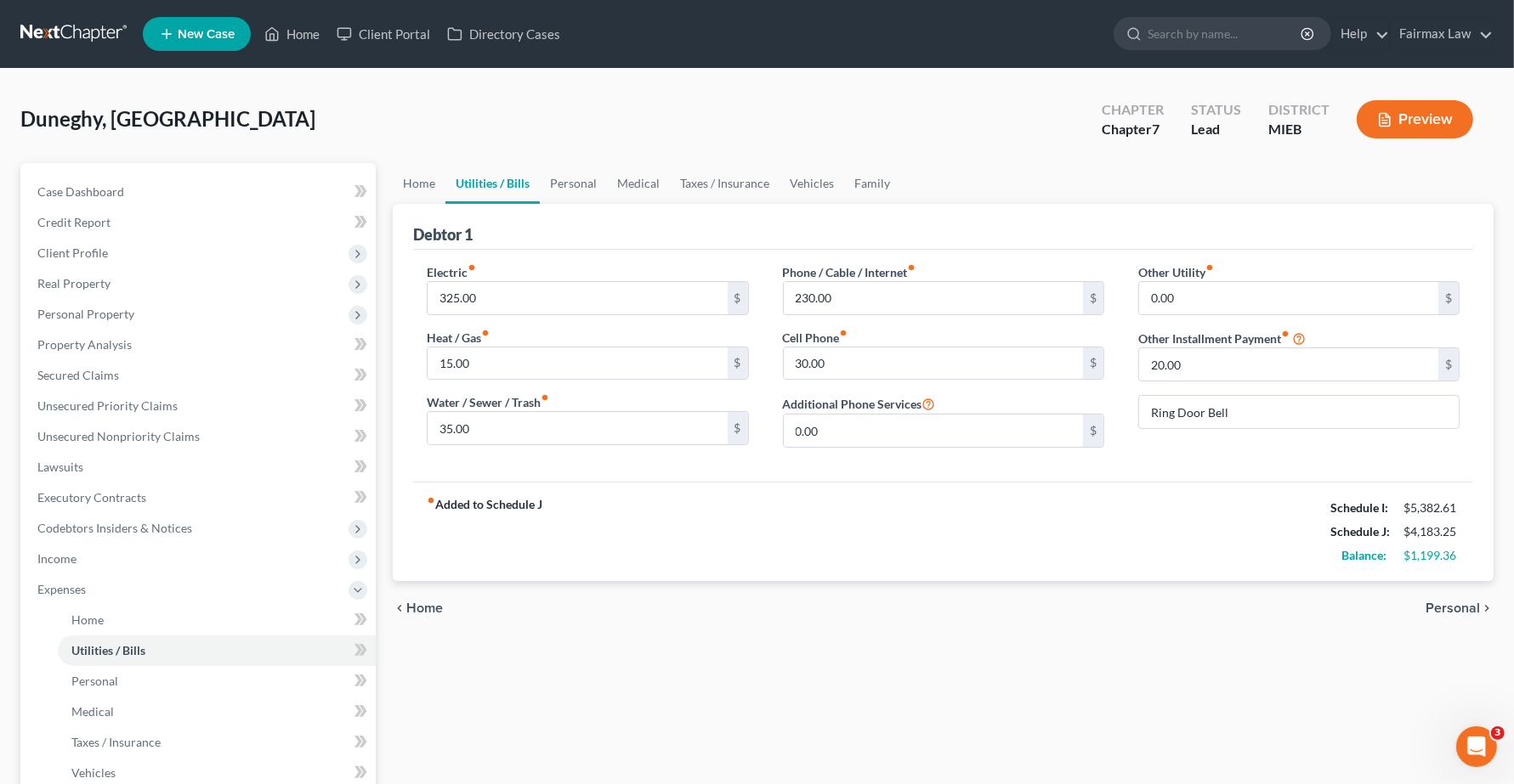
click at [1454, 599] on div "chevron_left Home Personal chevron_right" at bounding box center [944, 609] width 1101 height 55
click at [1437, 613] on span "Personal" at bounding box center [1453, 608] width 55 height 13
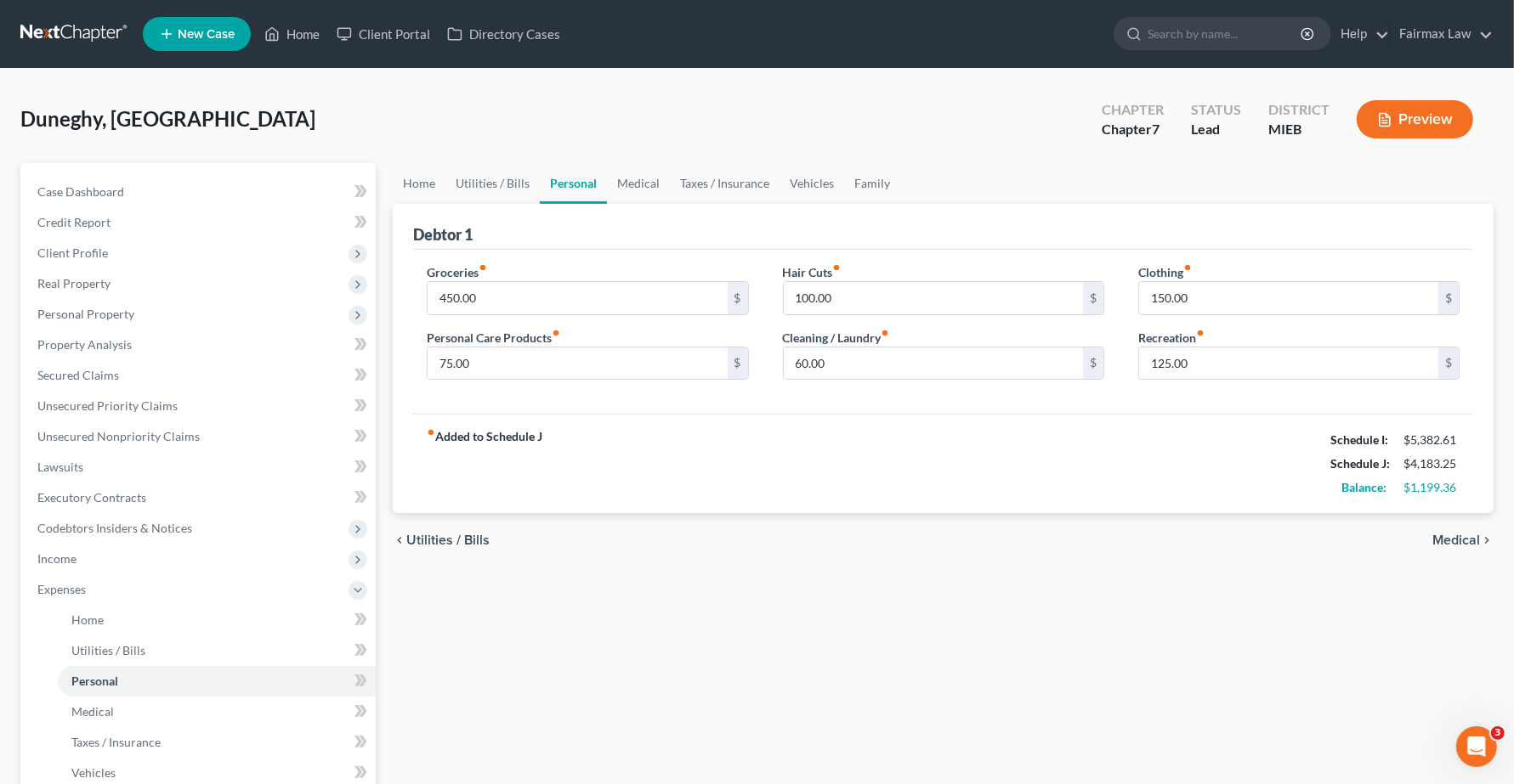
click at [1476, 536] on span "Medical" at bounding box center [1456, 540] width 48 height 13
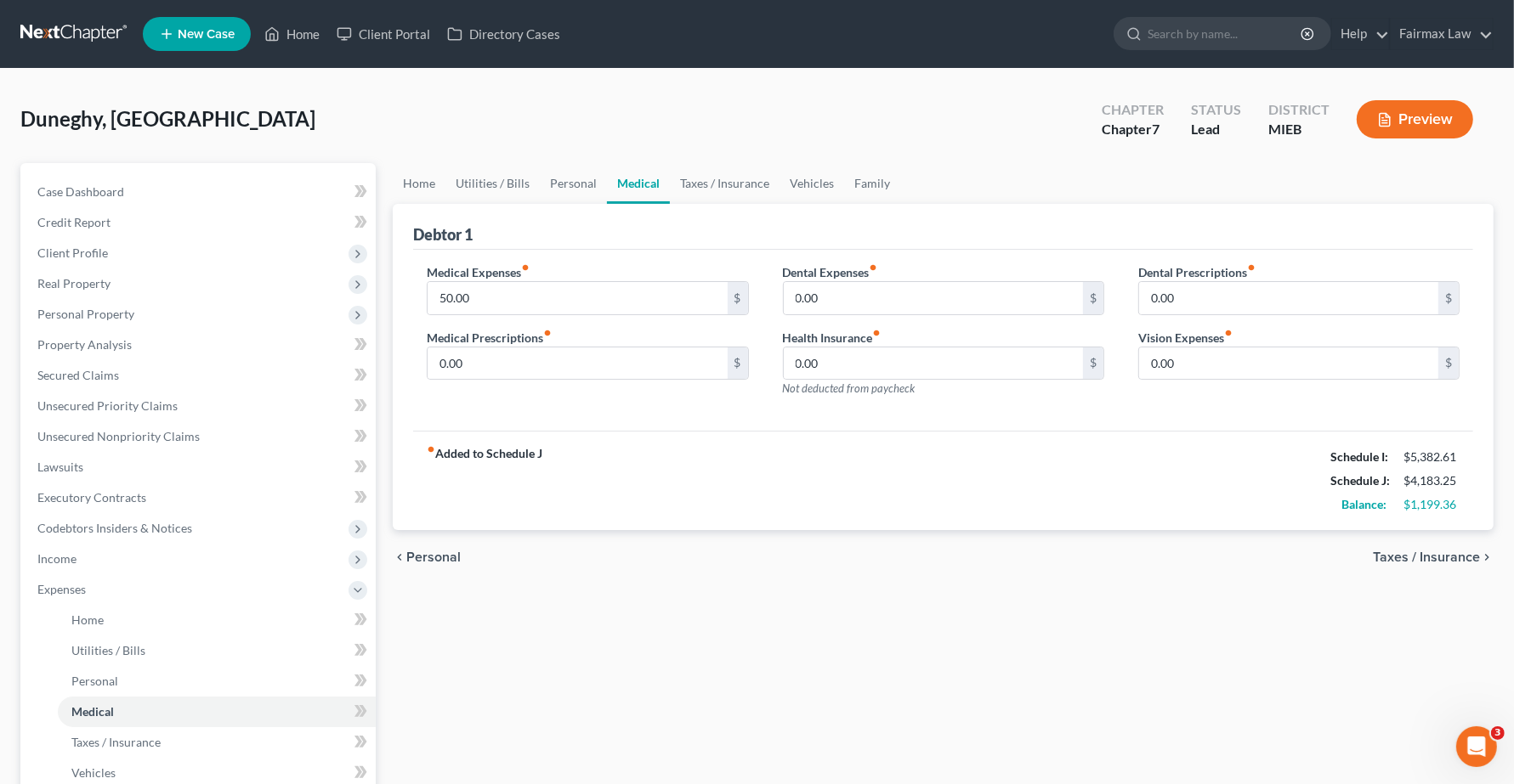
click at [1434, 552] on span "Taxes / Insurance" at bounding box center [1426, 557] width 107 height 13
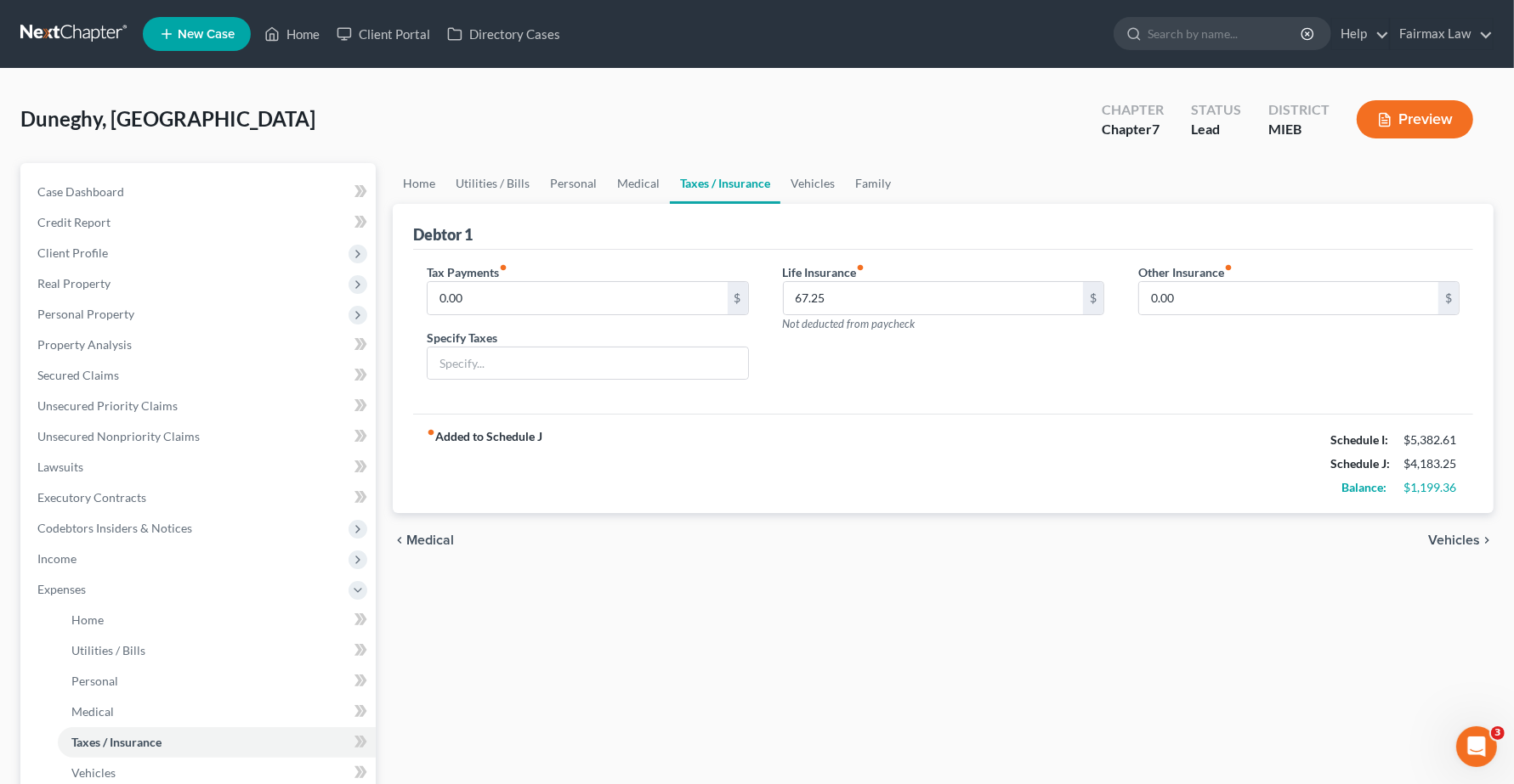
click at [1437, 541] on span "Vehicles" at bounding box center [1454, 540] width 52 height 13
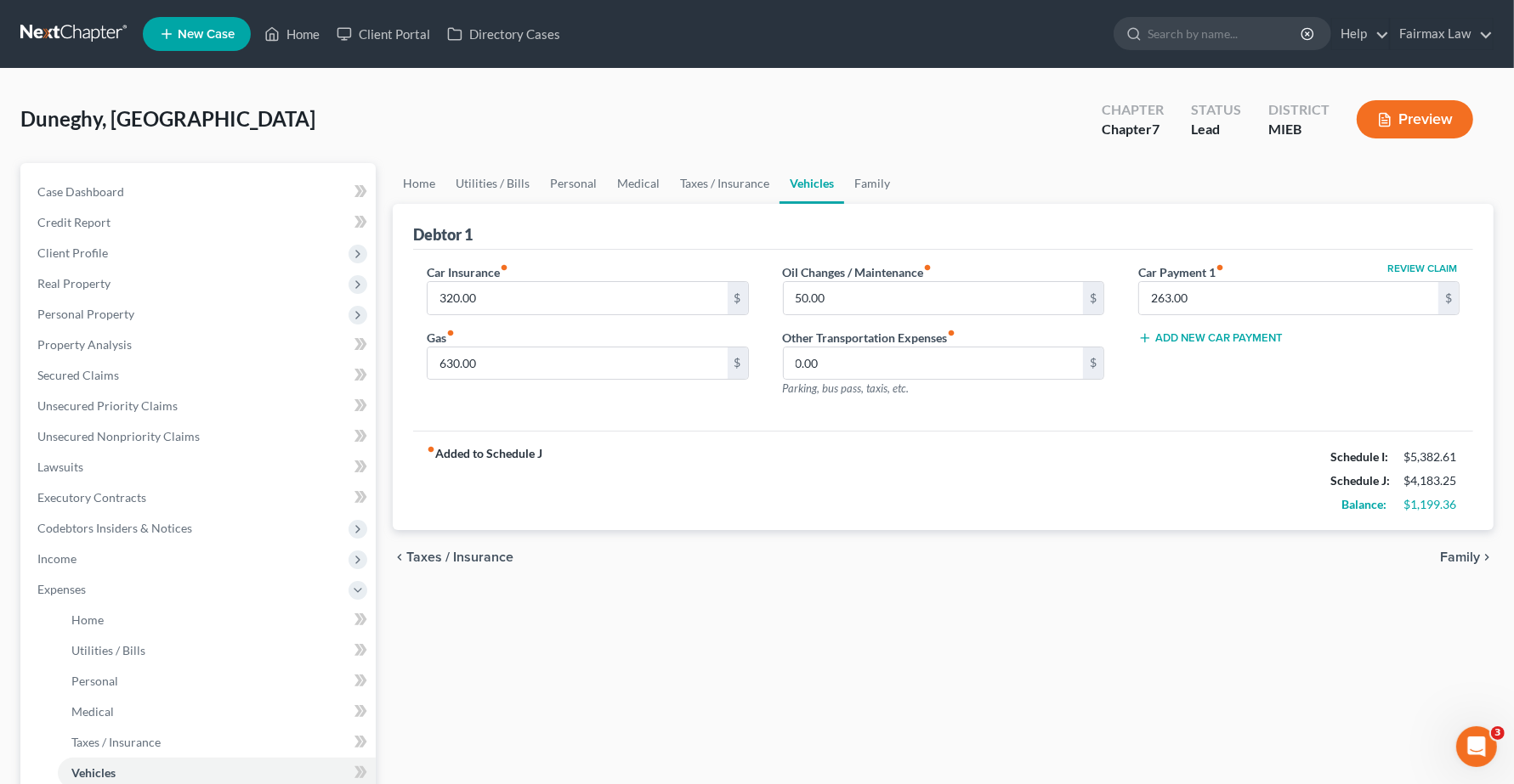
click at [1450, 561] on span "Family" at bounding box center [1460, 557] width 40 height 13
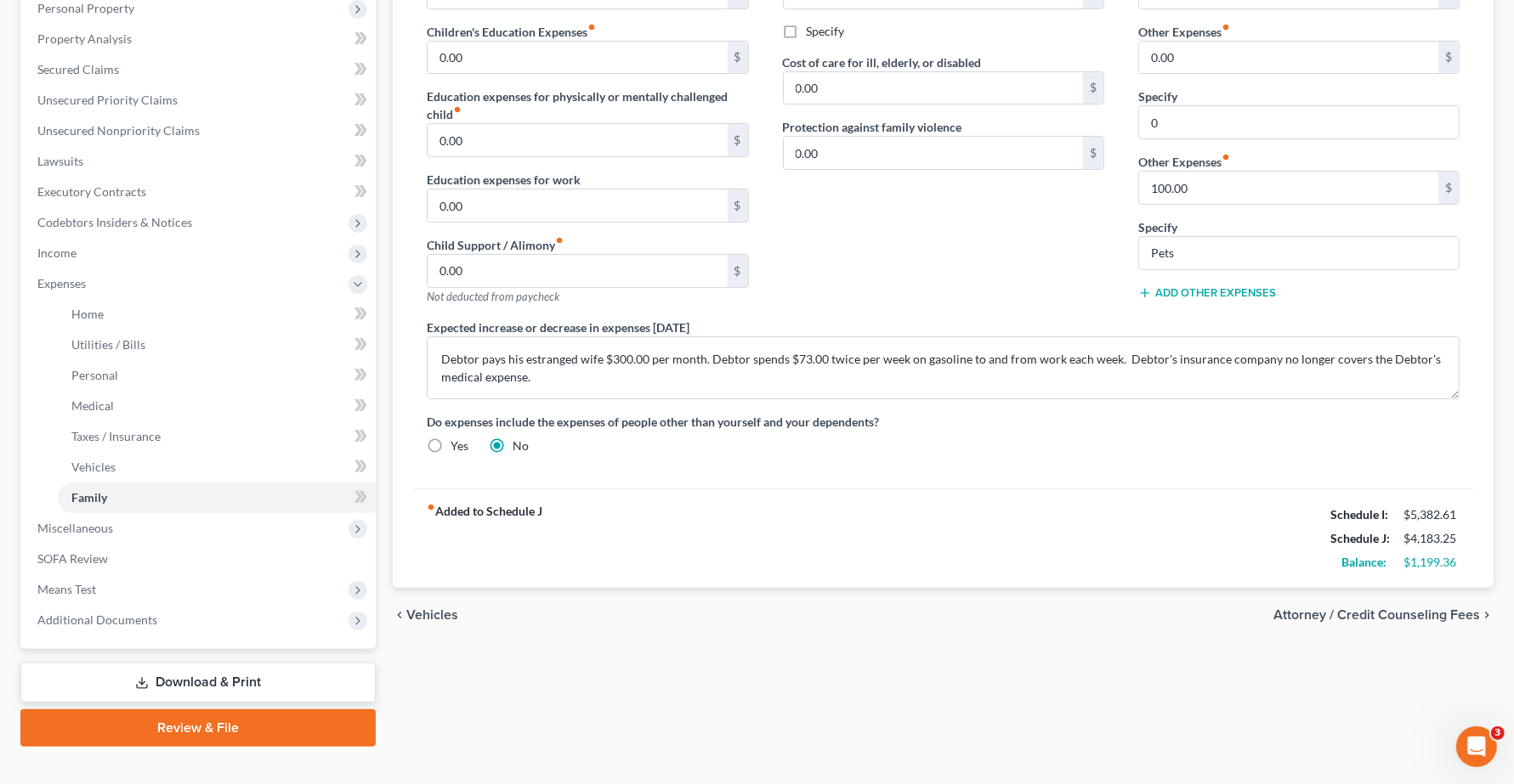
scroll to position [318, 0]
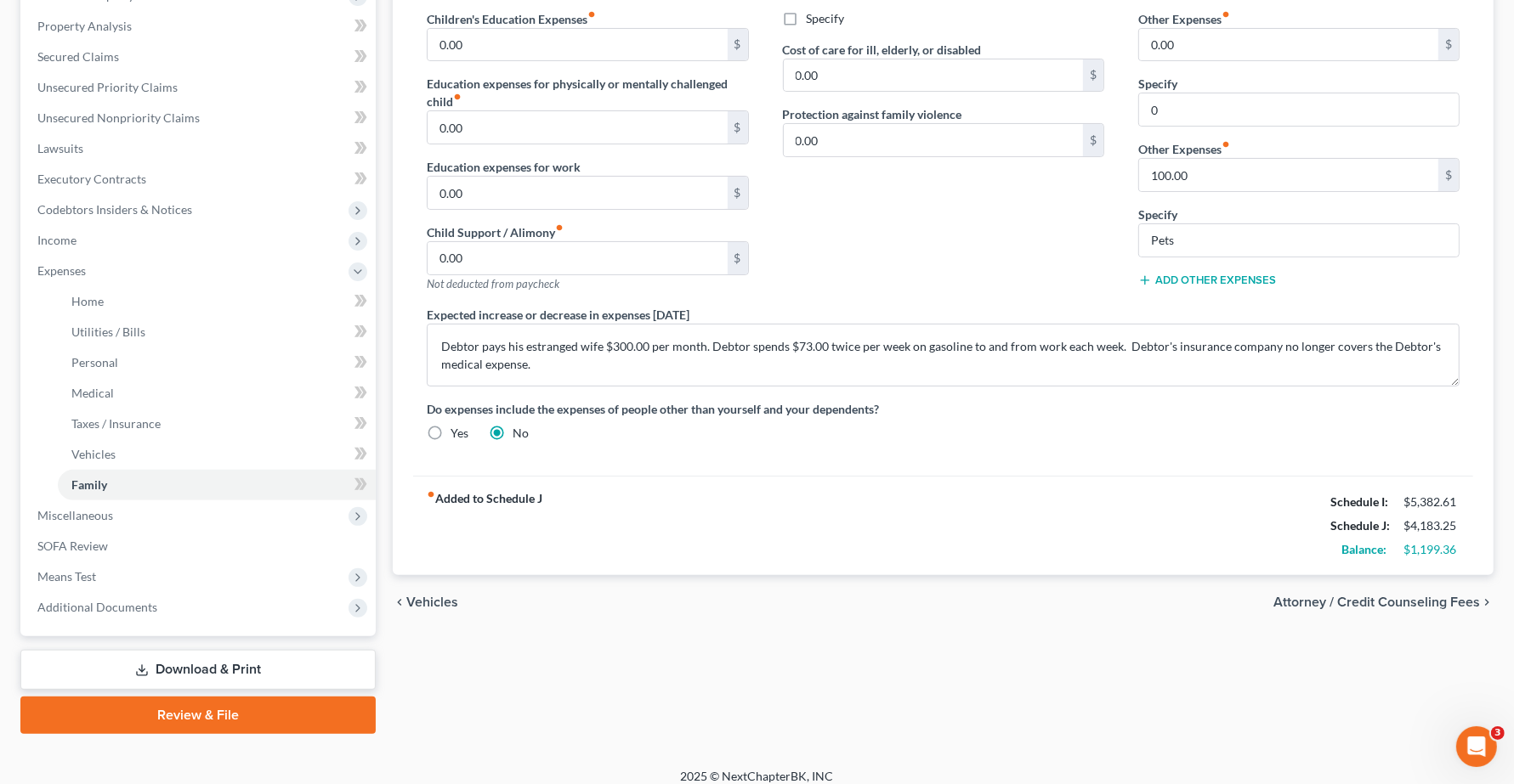
click at [406, 603] on span "Vehicles" at bounding box center [432, 602] width 52 height 13
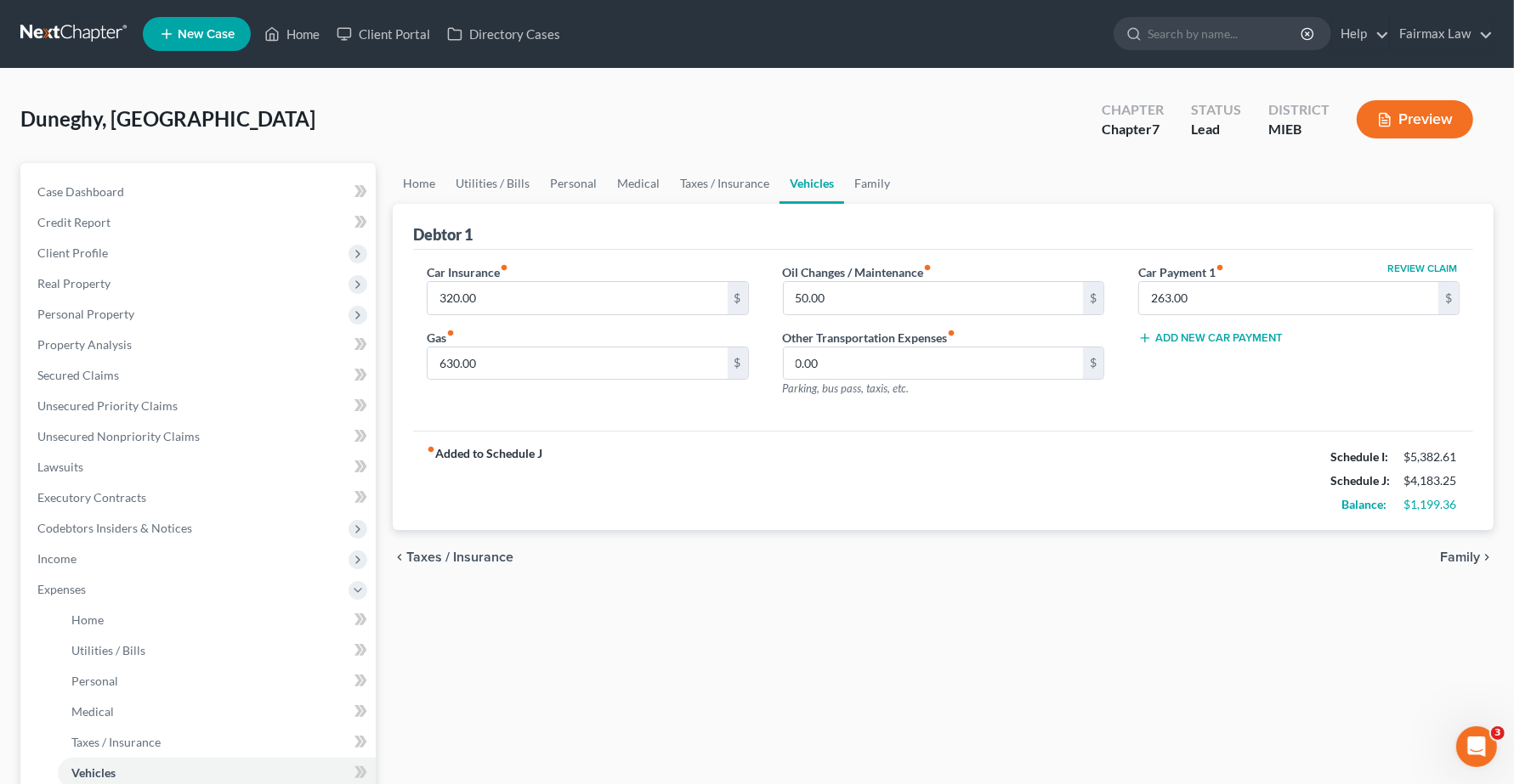
click at [1464, 562] on span "Family" at bounding box center [1460, 557] width 40 height 13
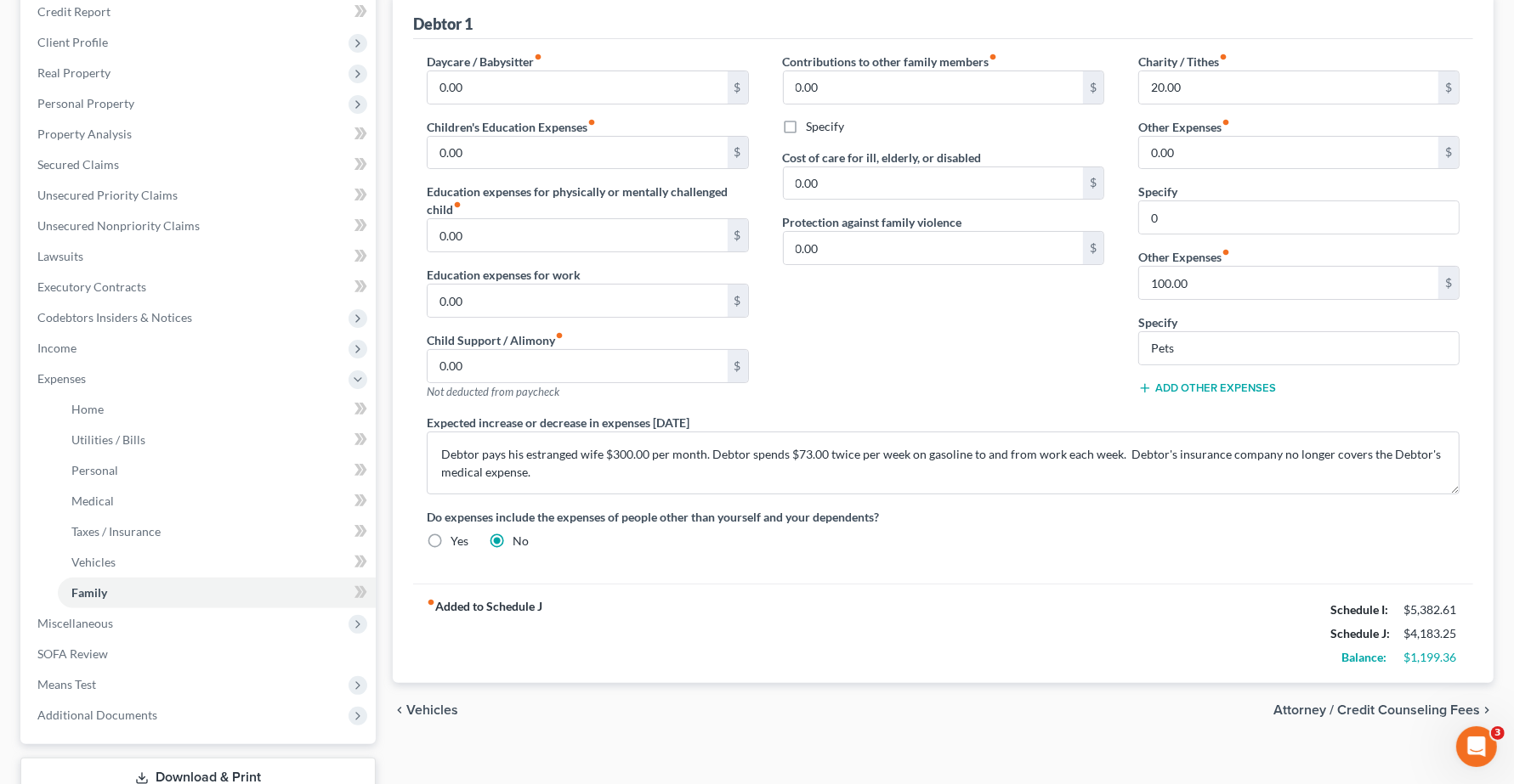
scroll to position [212, 0]
